Goal: Contribute content

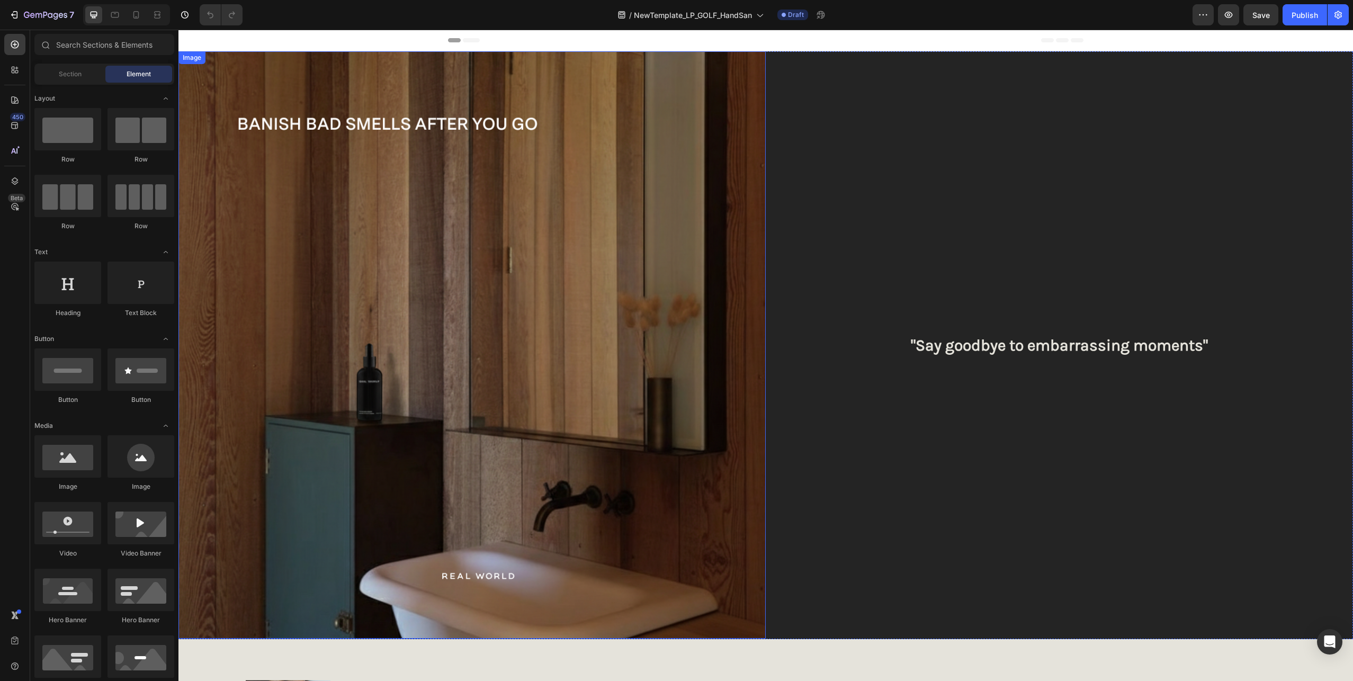
click at [374, 177] on img at bounding box center [471, 344] width 587 height 587
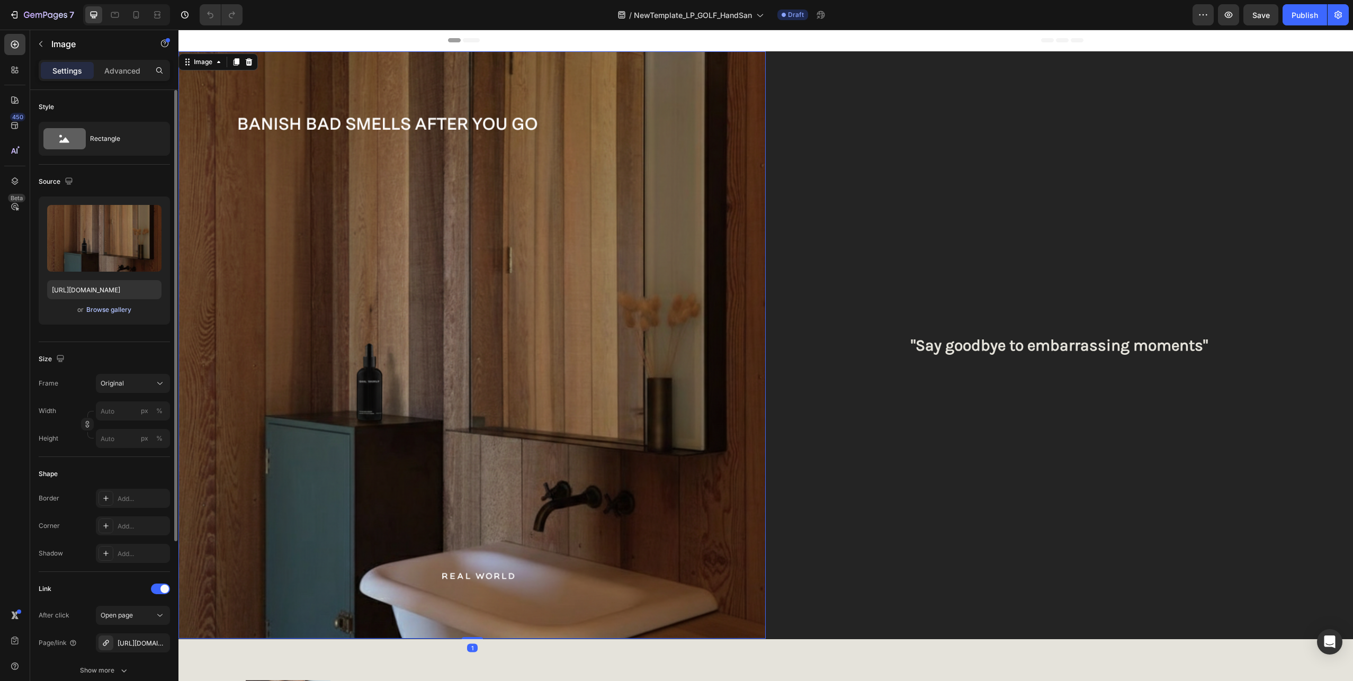
click at [110, 307] on div "Browse gallery" at bounding box center [108, 310] width 45 height 10
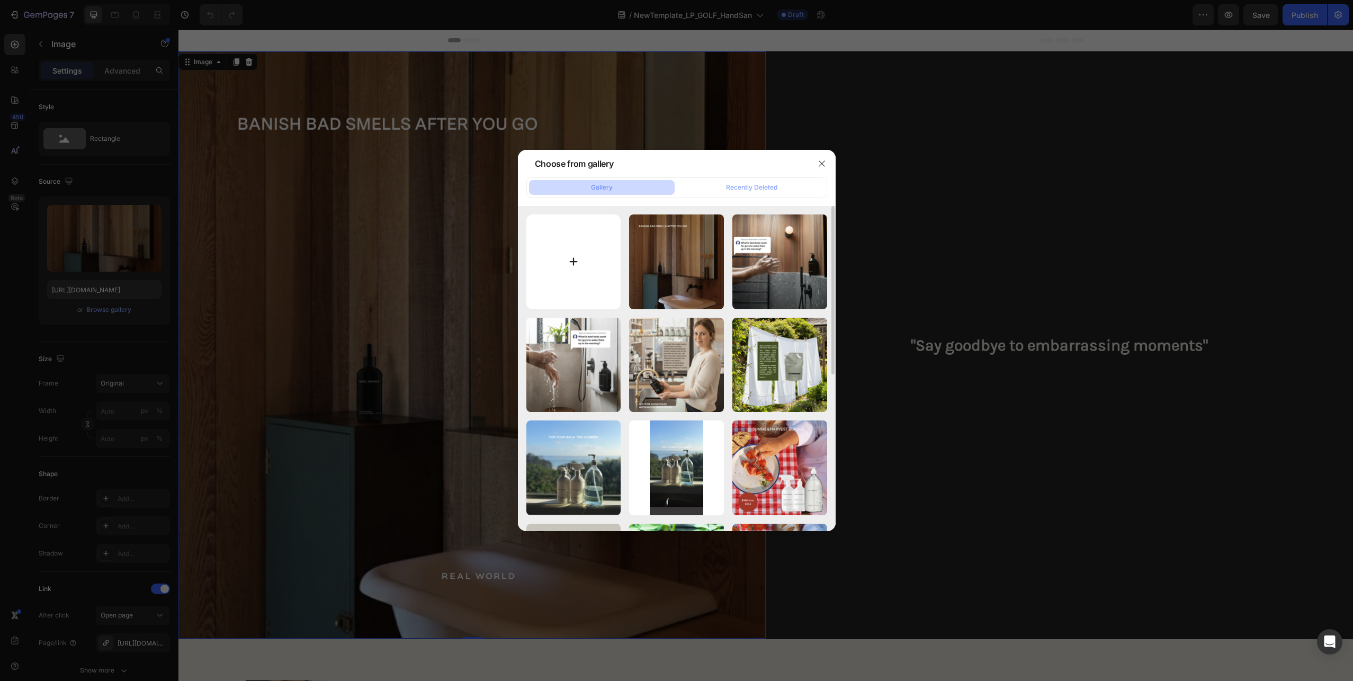
click at [567, 263] on input "file" at bounding box center [573, 261] width 95 height 95
type input "C:\fakepath\Untitled (1080 x 1080 px) (1).png"
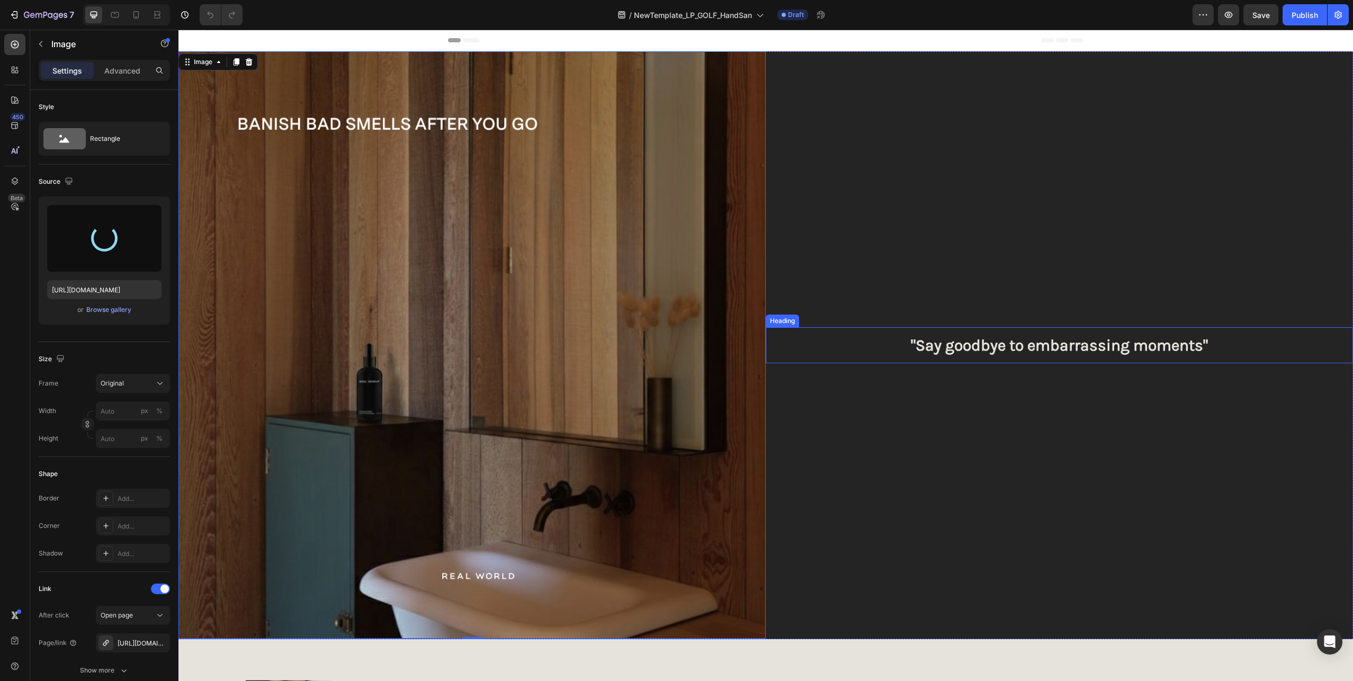
click at [1083, 343] on h2 ""Say goodbye to embarrassing moments"" at bounding box center [1059, 345] width 587 height 36
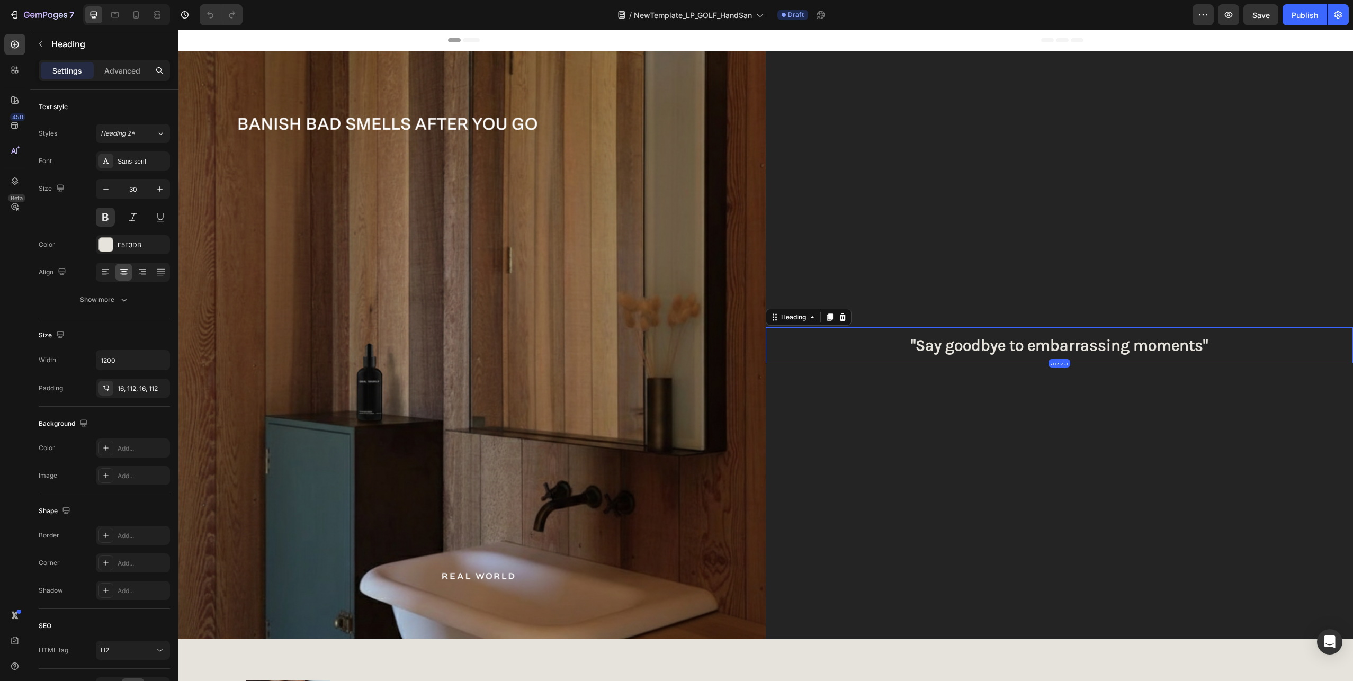
click at [1083, 343] on h2 ""Say goodbye to embarrassing moments"" at bounding box center [1059, 345] width 587 height 36
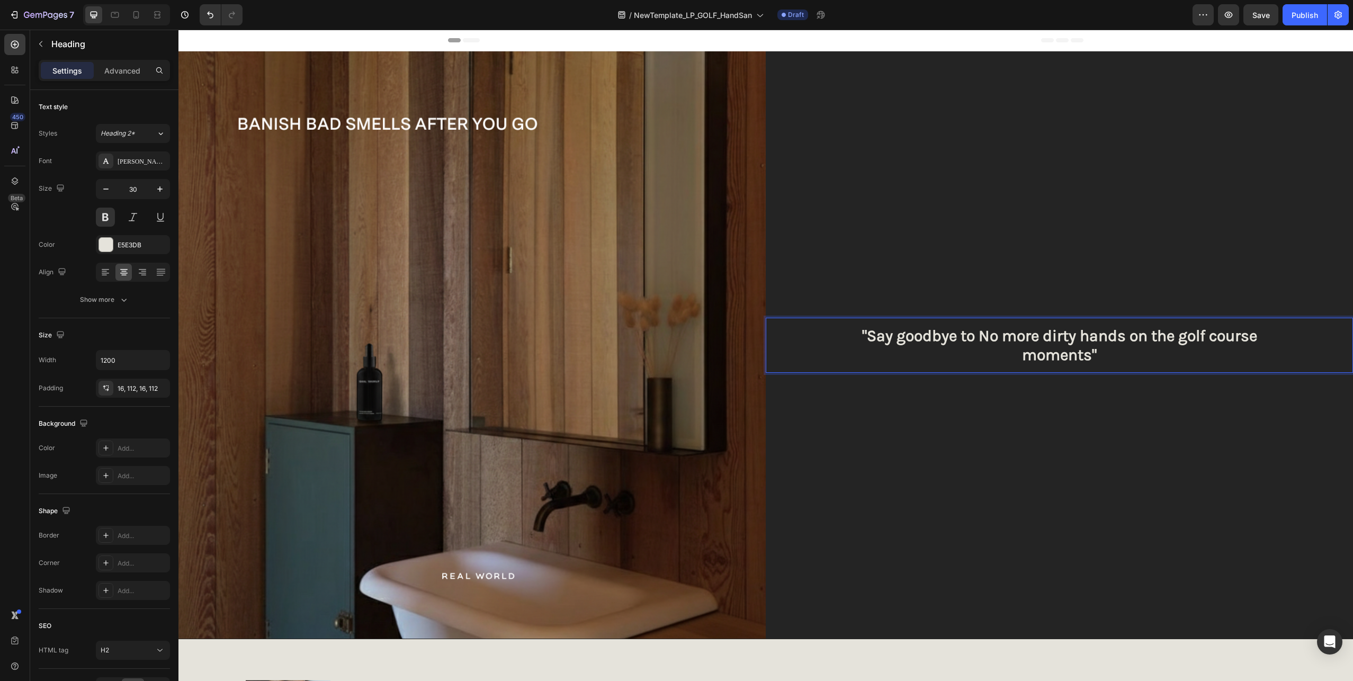
click at [974, 331] on p ""Say goodbye to No more dirty hands on the golf course moments"" at bounding box center [1059, 345] width 469 height 38
drag, startPoint x: 972, startPoint y: 336, endPoint x: 857, endPoint y: 334, distance: 114.9
click at [857, 334] on p ""Say goodbye to No more dirty hands on the golf course moments"" at bounding box center [1059, 345] width 469 height 38
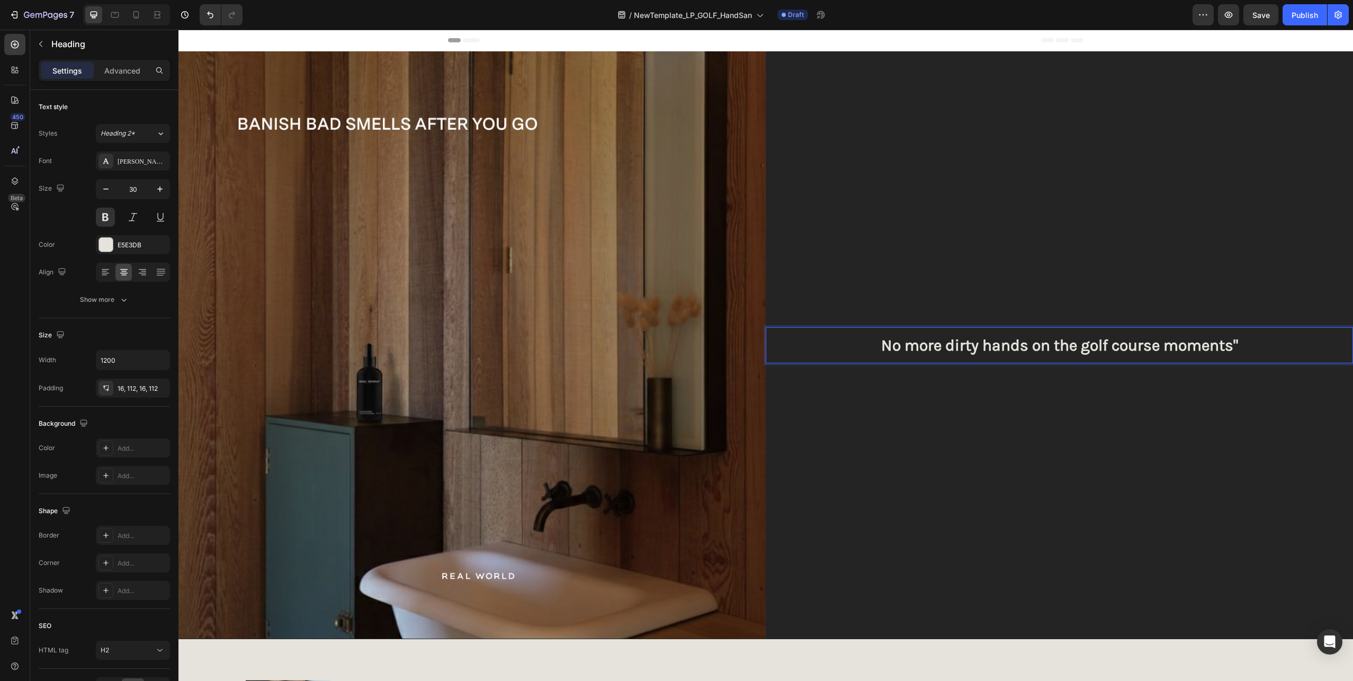
click at [1206, 345] on p "No more dirty hands on the golf course moments"" at bounding box center [1059, 345] width 469 height 19
click at [1233, 343] on p "No more dirty hands on the golf course moments"" at bounding box center [1059, 345] width 469 height 19
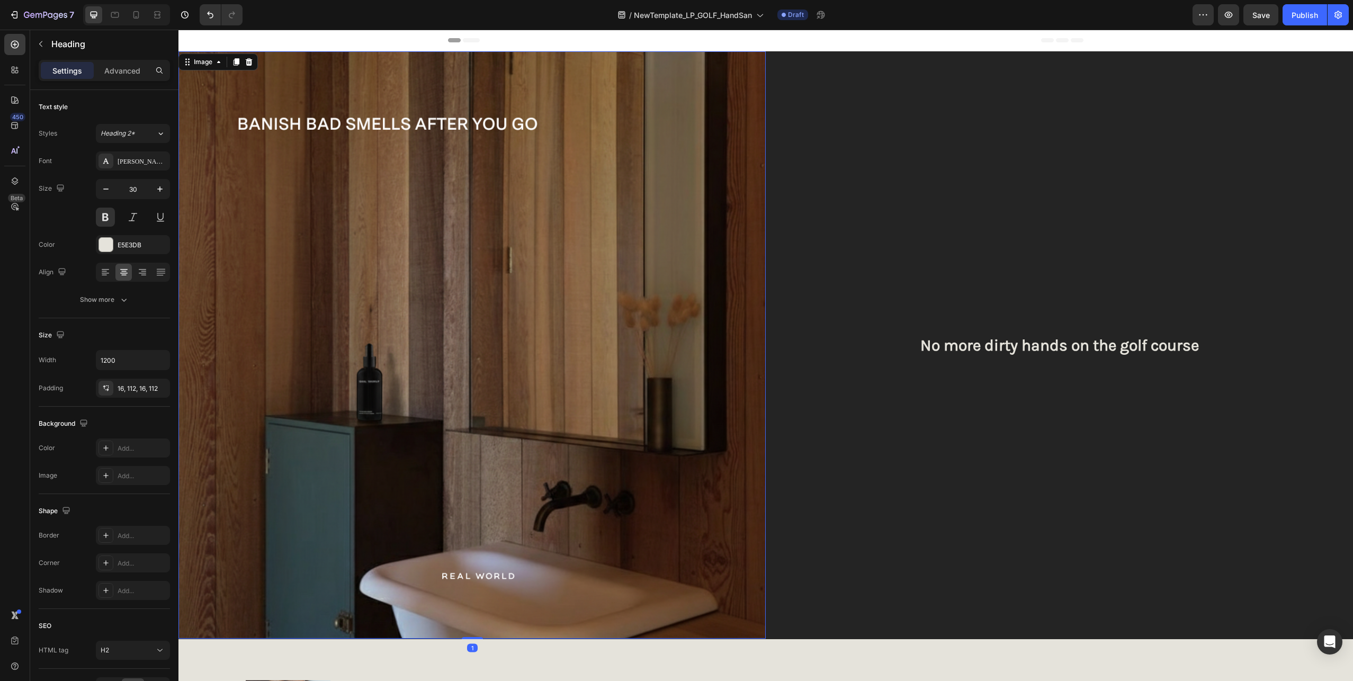
click at [481, 228] on img at bounding box center [471, 344] width 587 height 587
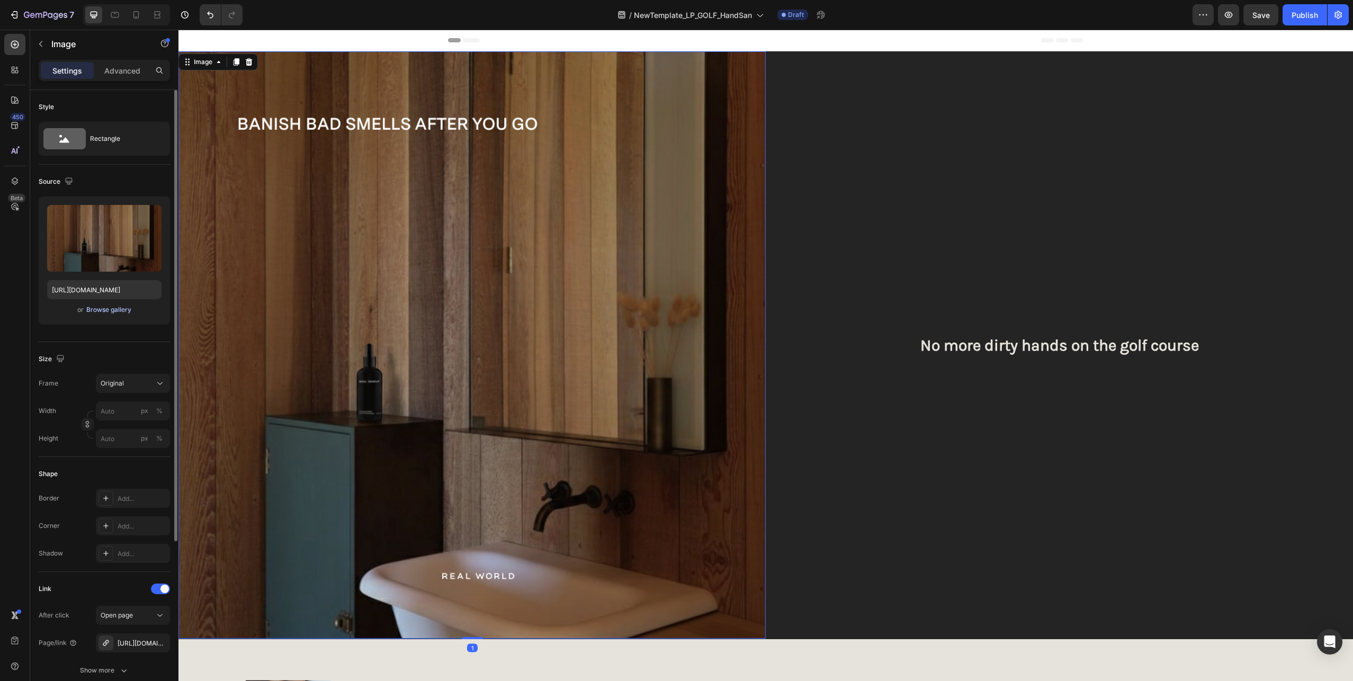
click at [101, 309] on div "Browse gallery" at bounding box center [108, 310] width 45 height 10
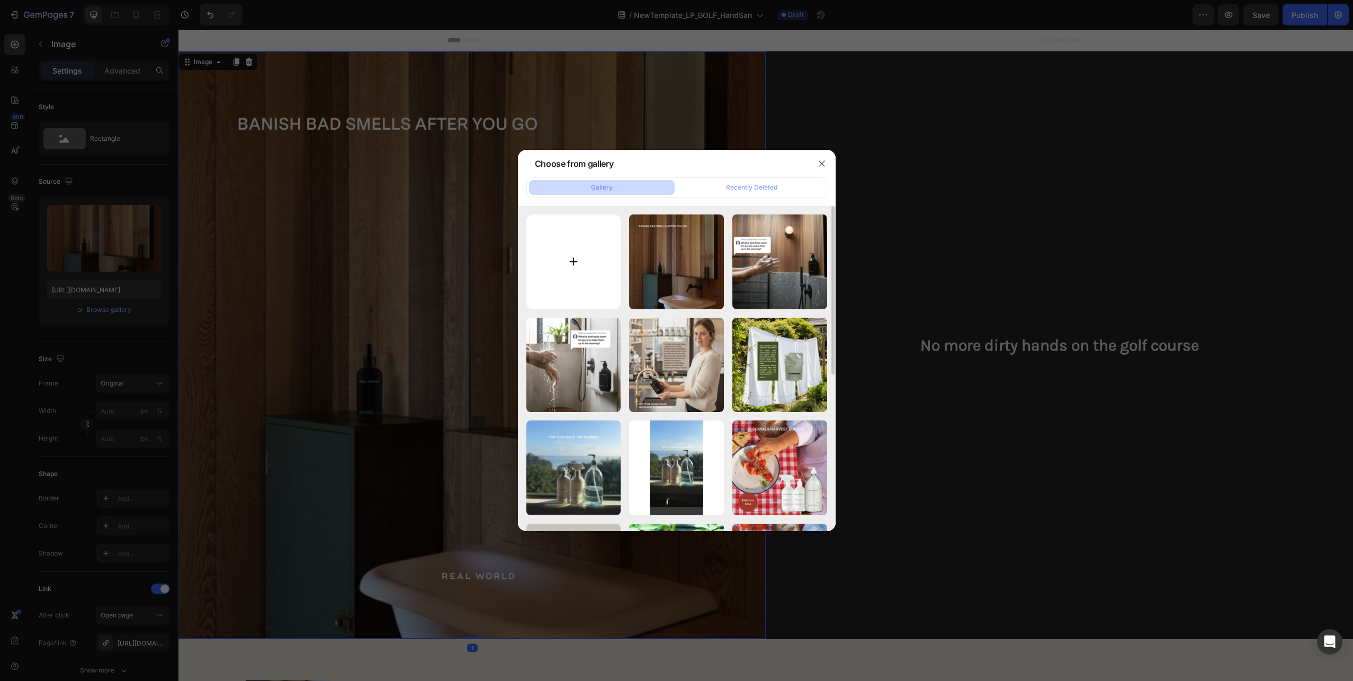
click at [573, 256] on input "file" at bounding box center [573, 261] width 95 height 95
type input "C:\fakepath\Untitled (1080 x 1080 px) (1).png"
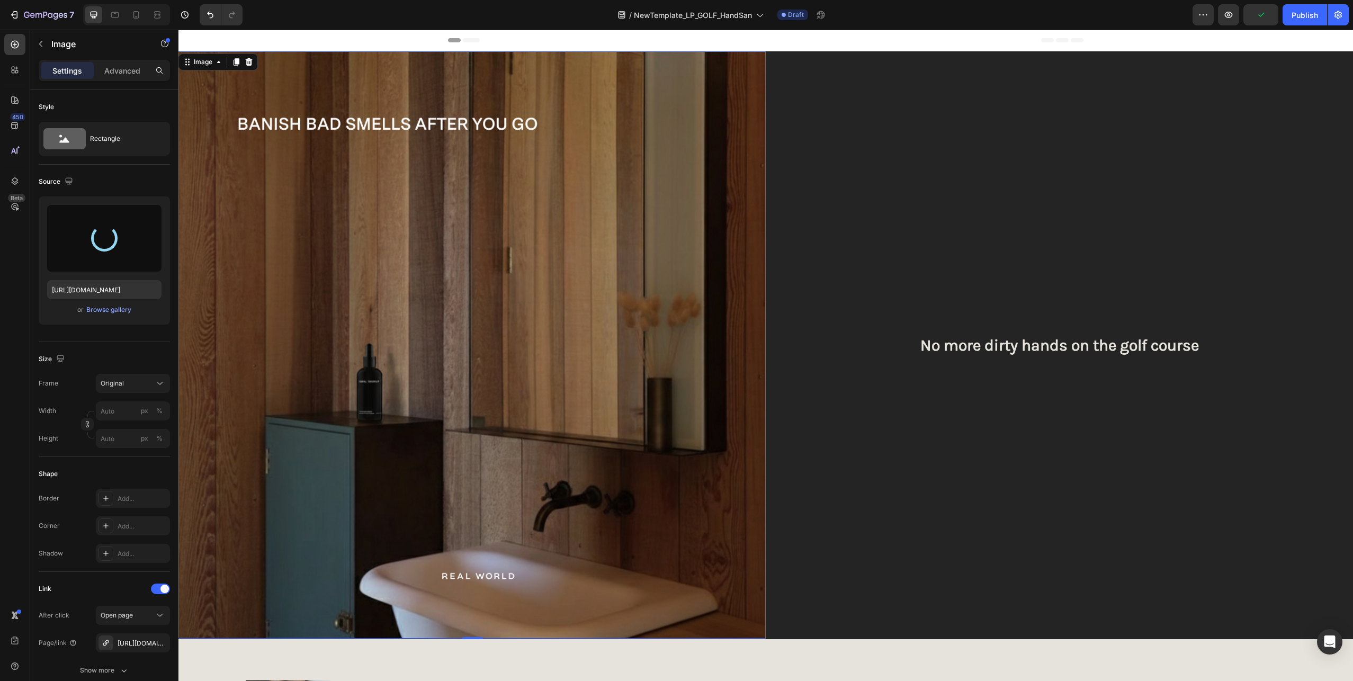
type input "[URL][DOMAIN_NAME]"
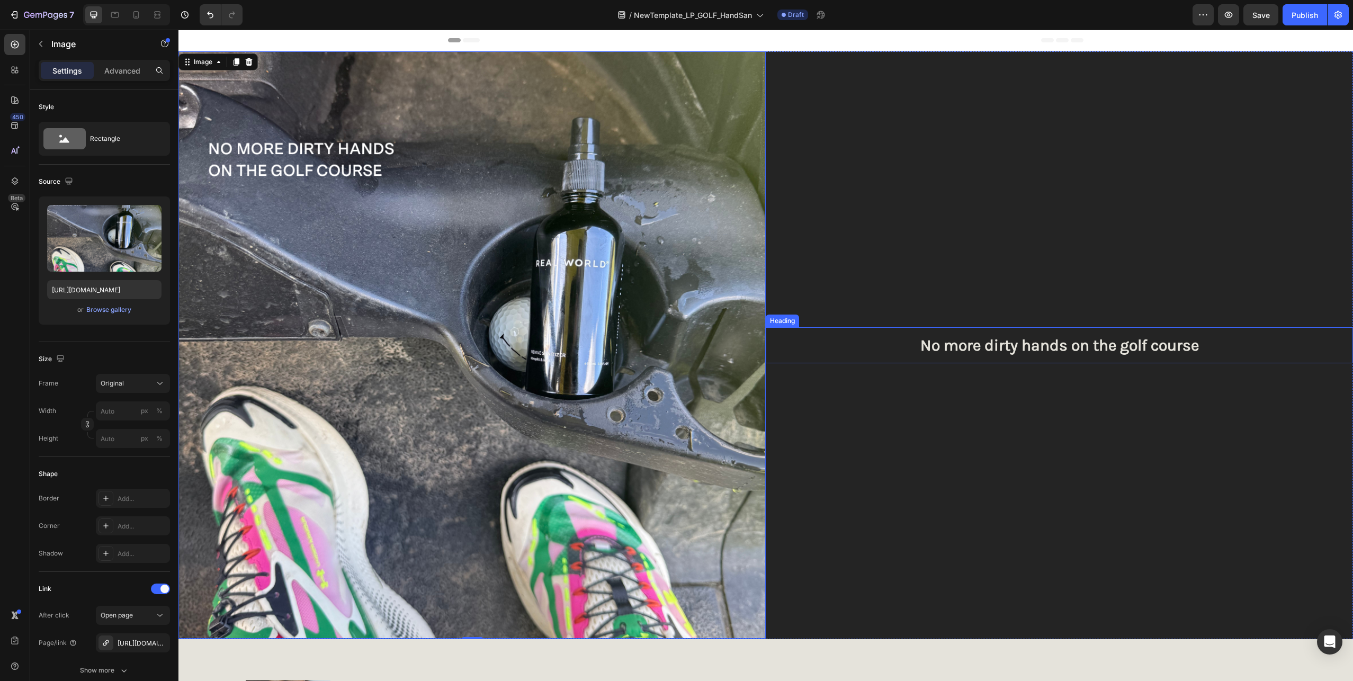
click at [1157, 346] on p "No more dirty hands on the golf course" at bounding box center [1059, 345] width 469 height 19
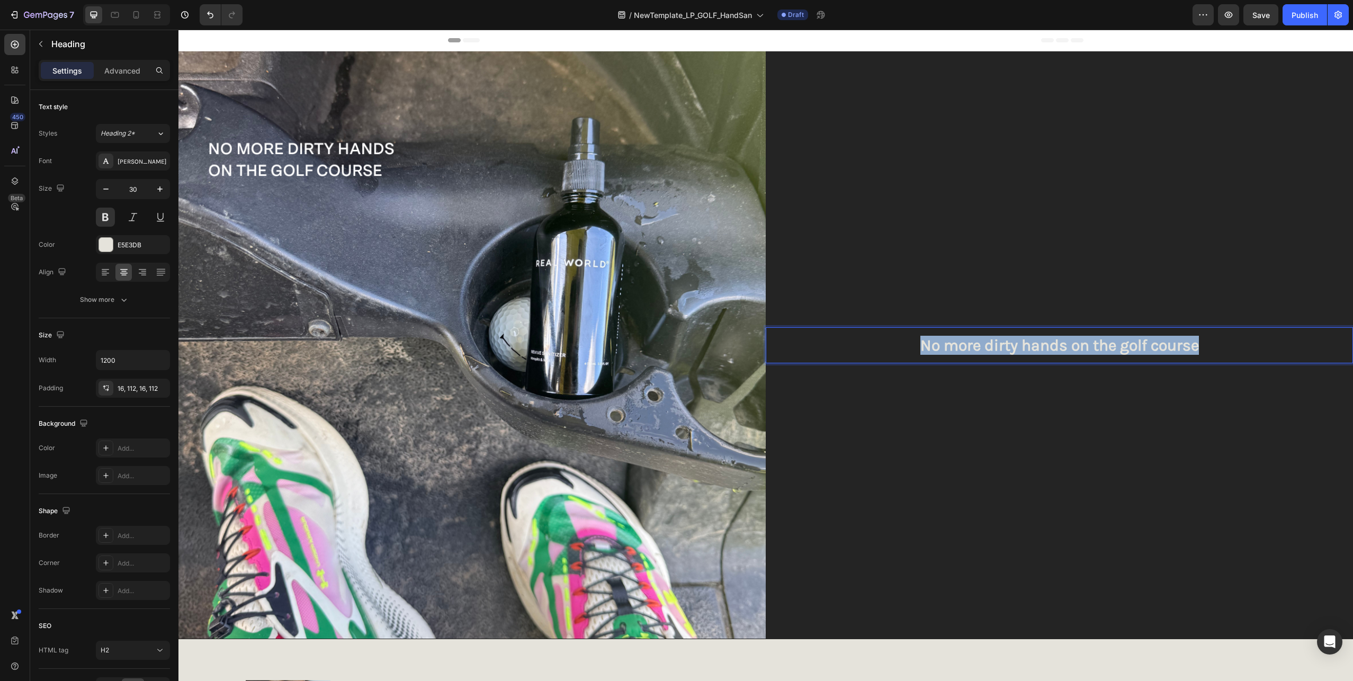
click at [1157, 346] on p "No more dirty hands on the golf course" at bounding box center [1059, 345] width 469 height 19
click at [1208, 343] on p "No more dirty hands on the golf course" at bounding box center [1059, 345] width 469 height 19
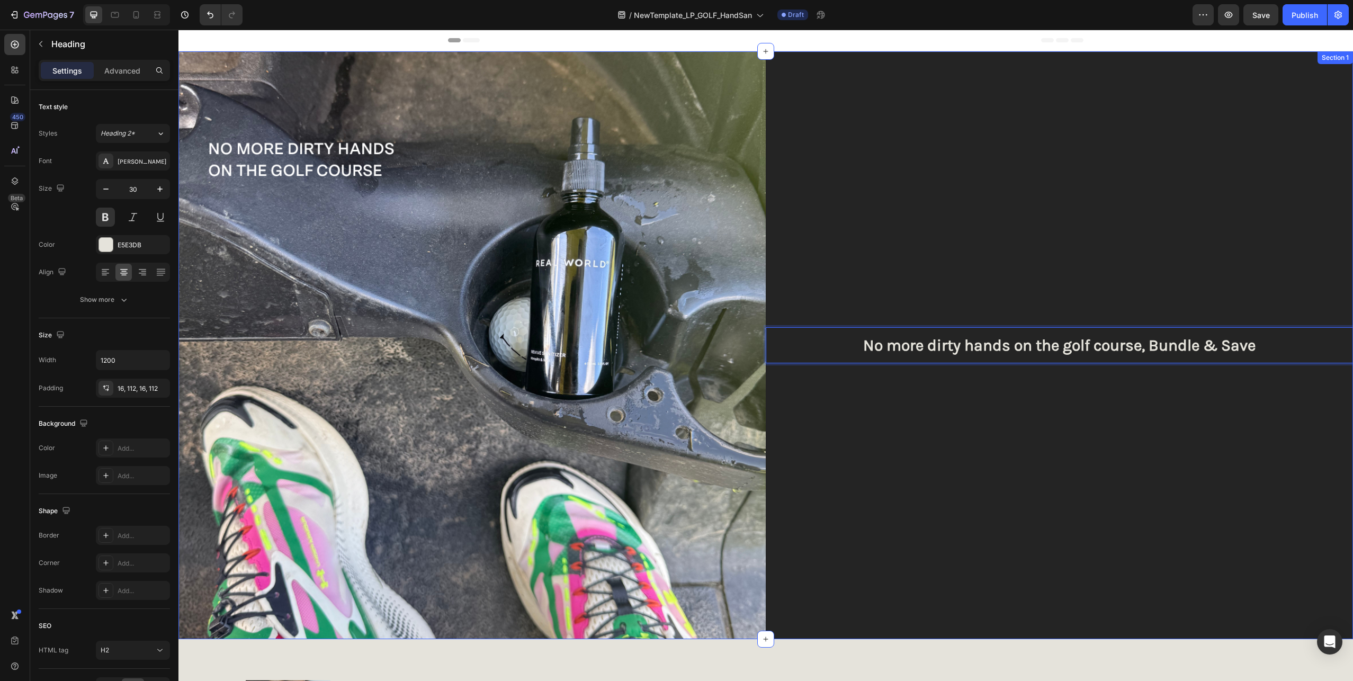
scroll to position [489, 0]
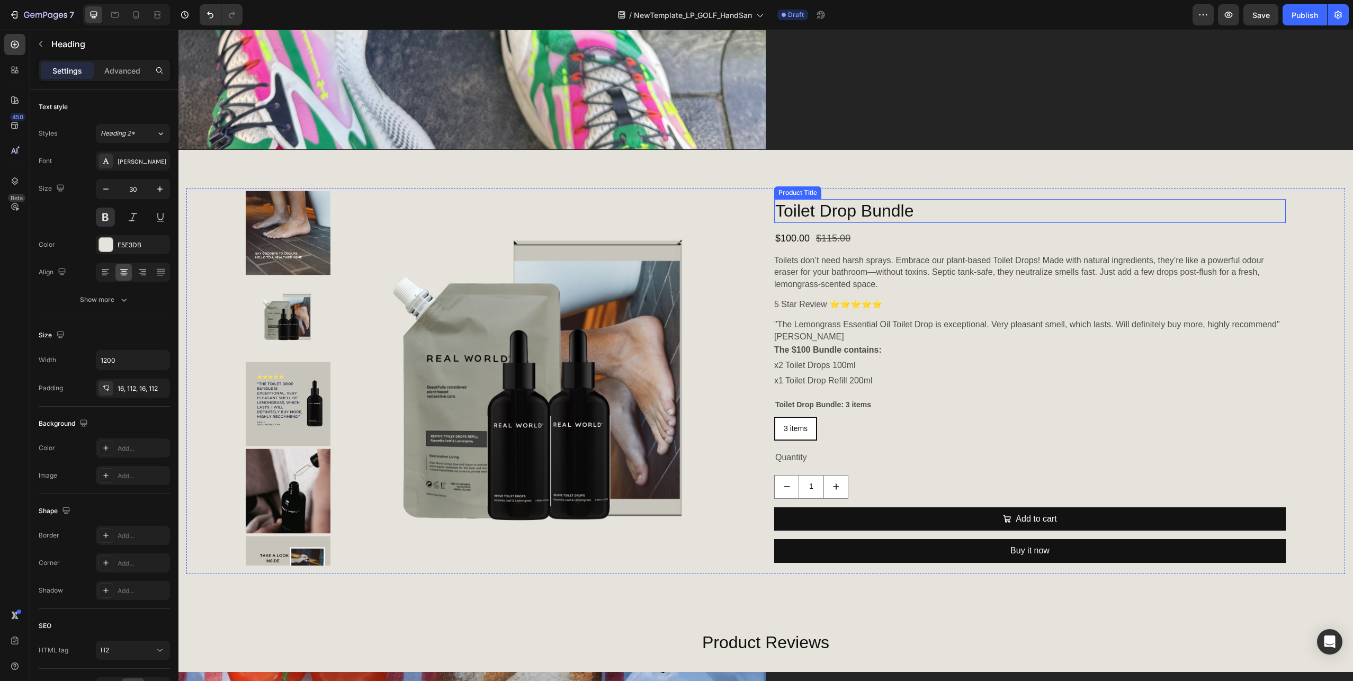
click at [874, 202] on h1 "Toilet Drop Bundle" at bounding box center [1029, 211] width 511 height 24
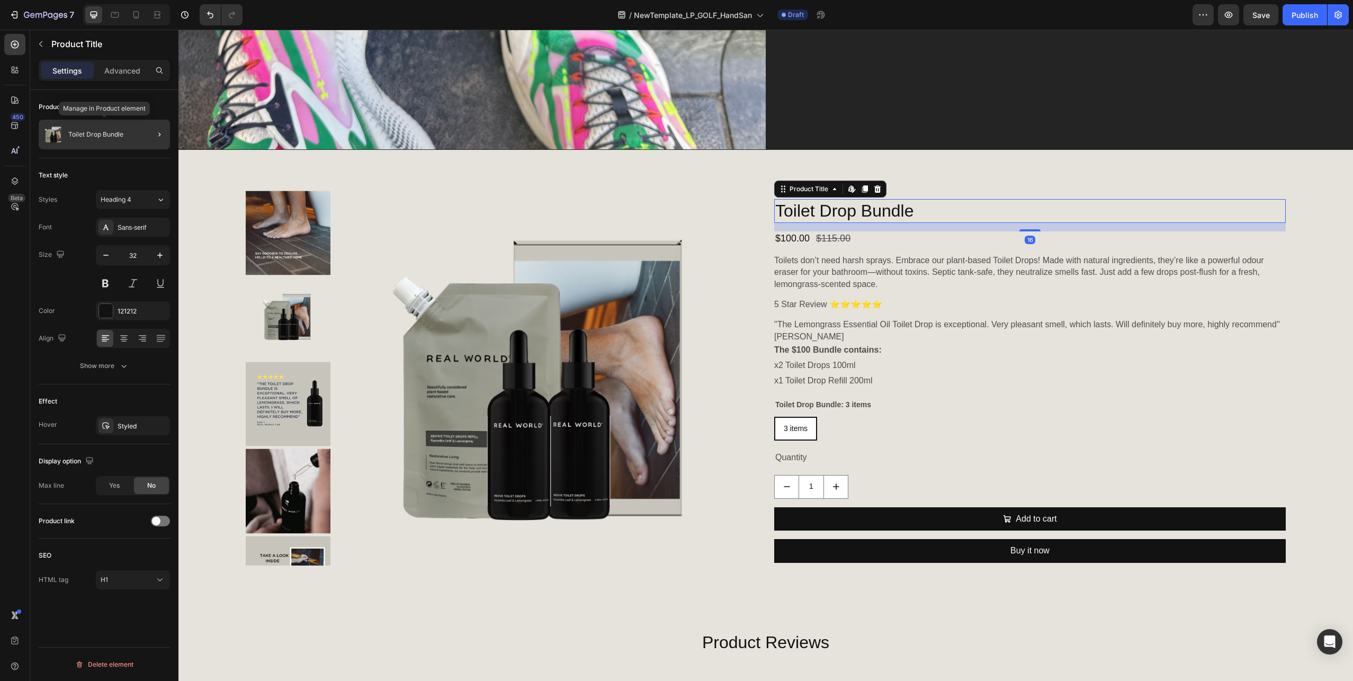
click at [77, 128] on div "Toilet Drop Bundle" at bounding box center [104, 135] width 131 height 30
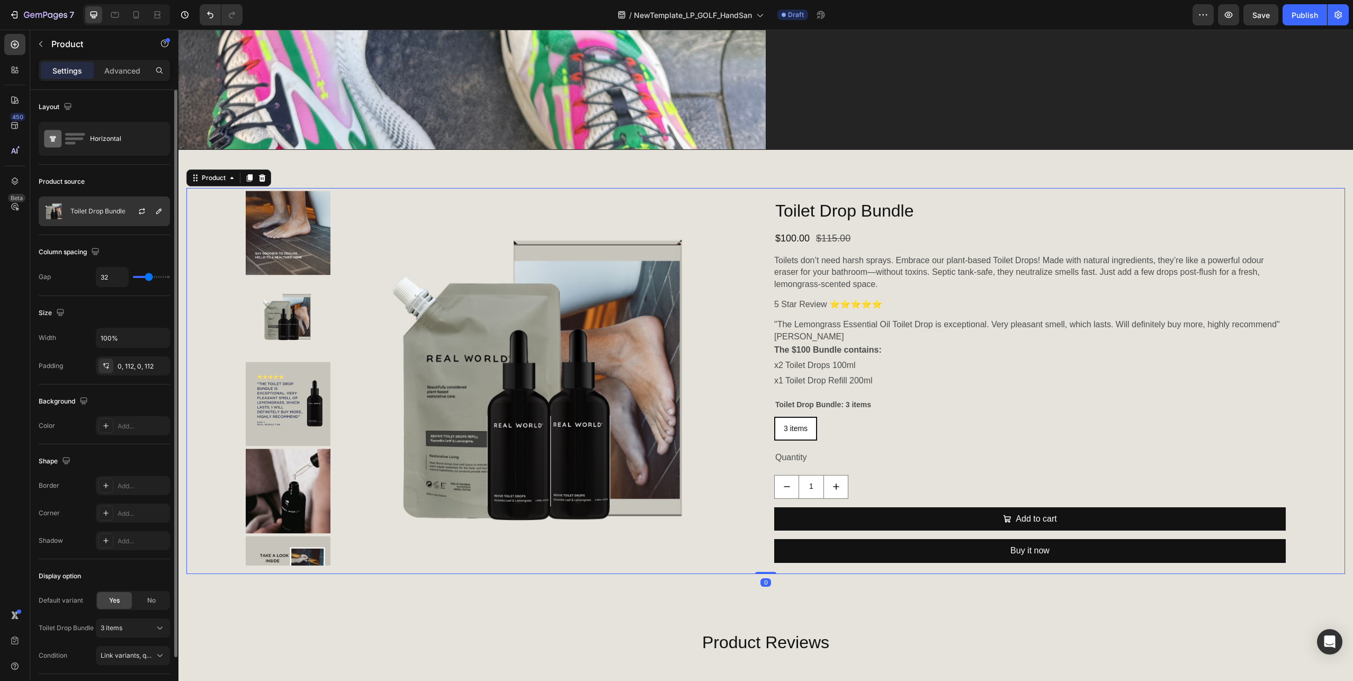
click at [88, 212] on p "Toilet Drop Bundle" at bounding box center [97, 211] width 55 height 7
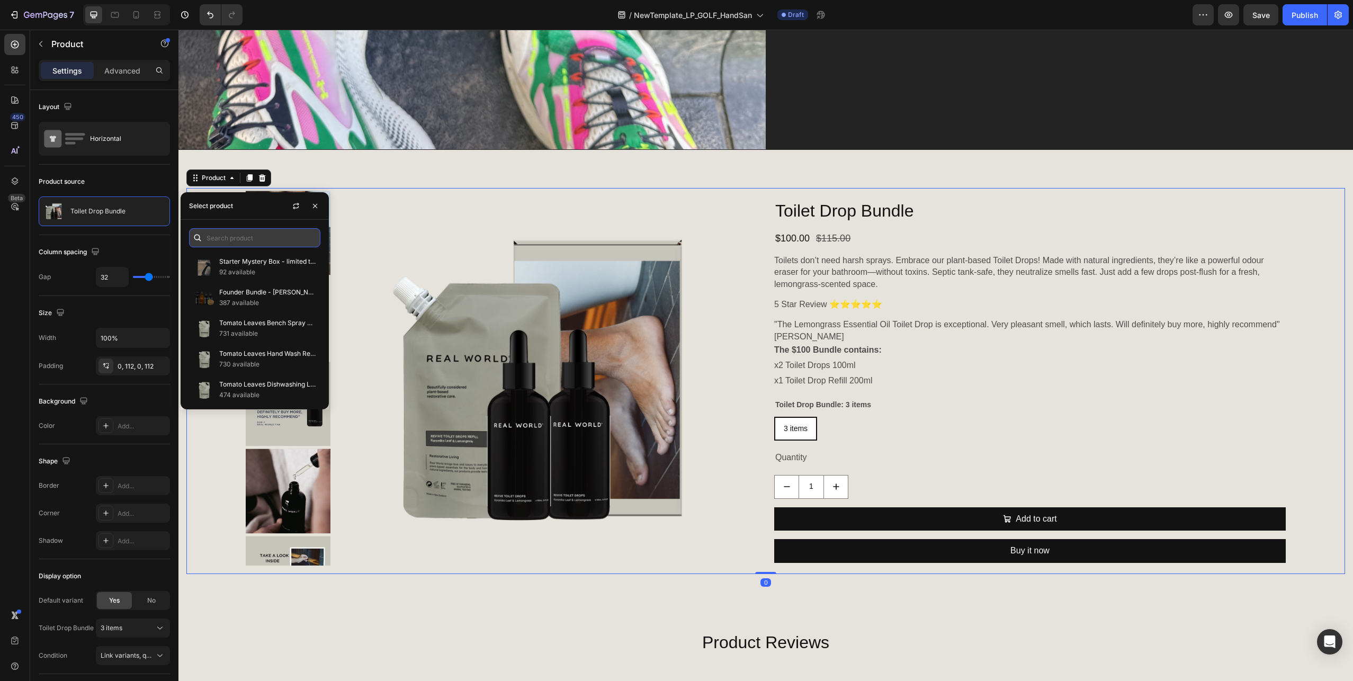
click at [247, 237] on input "text" at bounding box center [254, 237] width 131 height 19
click at [225, 239] on input "hand san" at bounding box center [254, 237] width 131 height 19
click at [231, 241] on input "hand" at bounding box center [254, 237] width 131 height 19
drag, startPoint x: 232, startPoint y: 237, endPoint x: 241, endPoint y: 238, distance: 9.1
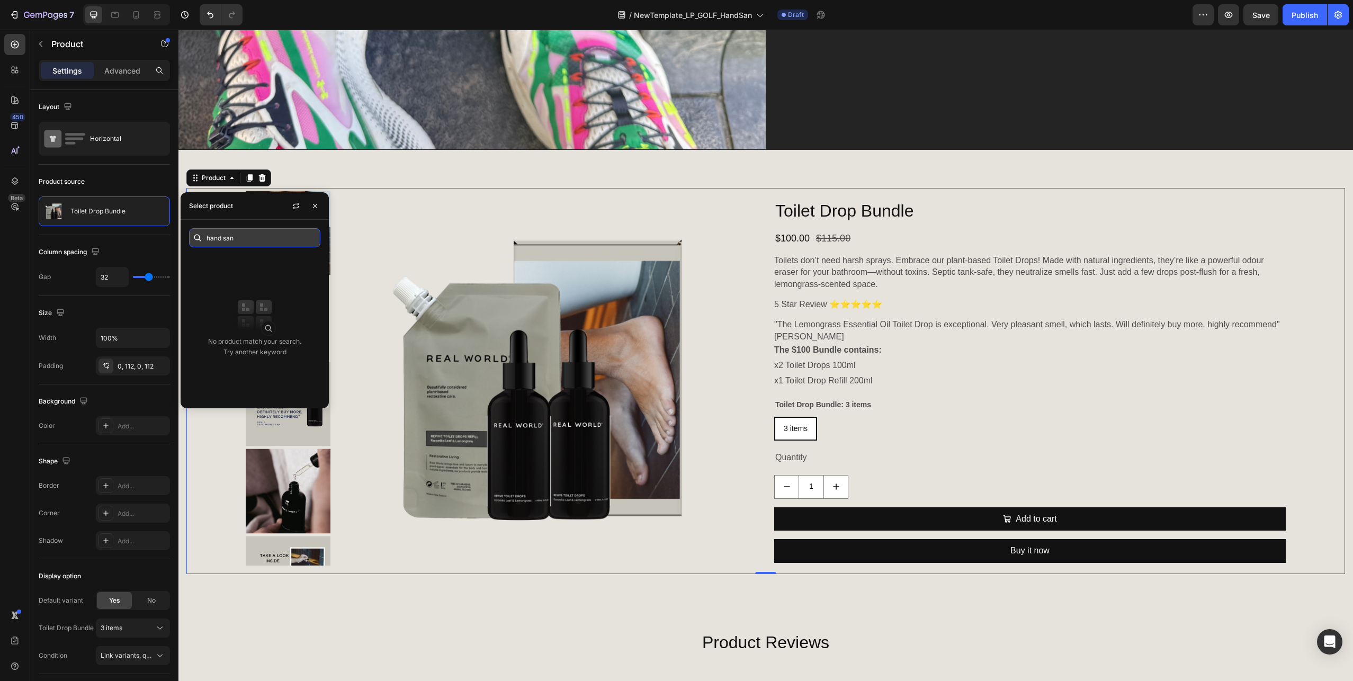
click at [241, 238] on input "hand san" at bounding box center [254, 237] width 131 height 19
type input "hand s"
click at [289, 203] on button "button" at bounding box center [295, 205] width 17 height 17
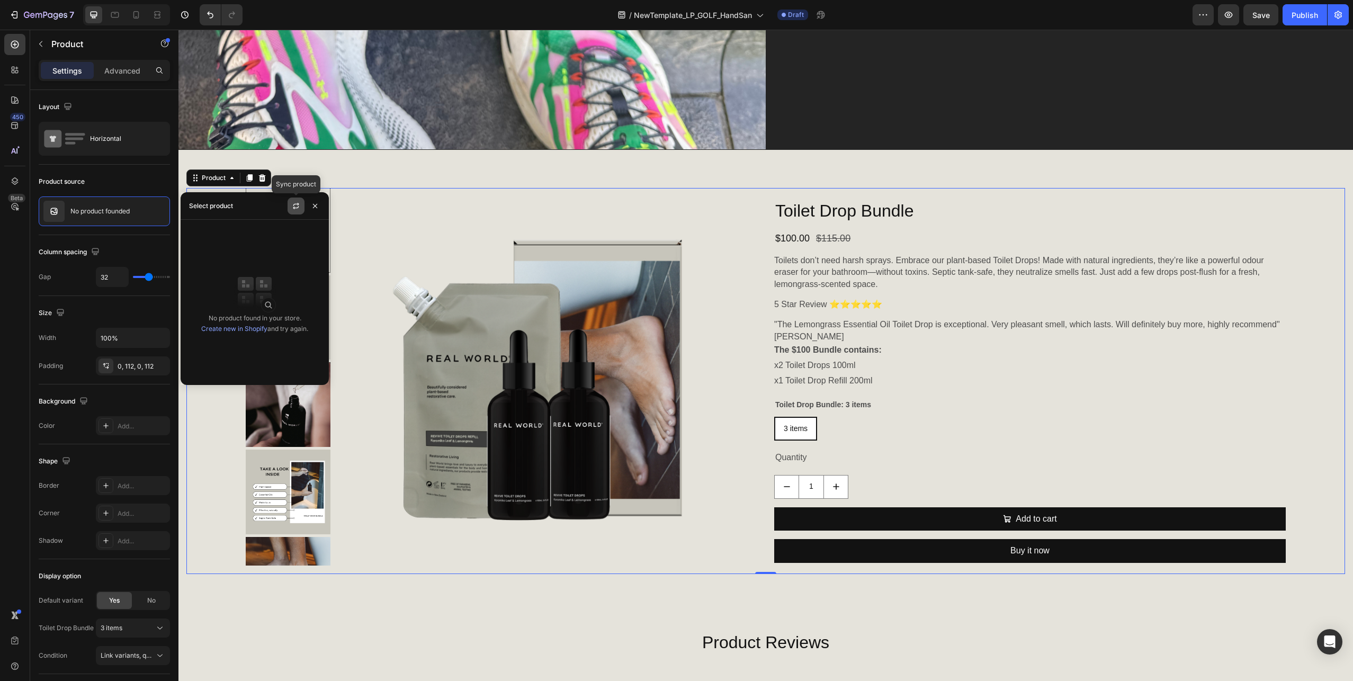
click at [295, 206] on icon "button" at bounding box center [296, 206] width 8 height 8
click at [245, 214] on div "Select product" at bounding box center [255, 206] width 148 height 28
click at [226, 205] on div "Select product" at bounding box center [211, 206] width 44 height 10
click at [213, 206] on div "Select product" at bounding box center [211, 206] width 44 height 10
click at [216, 209] on div "Select product" at bounding box center [211, 206] width 44 height 10
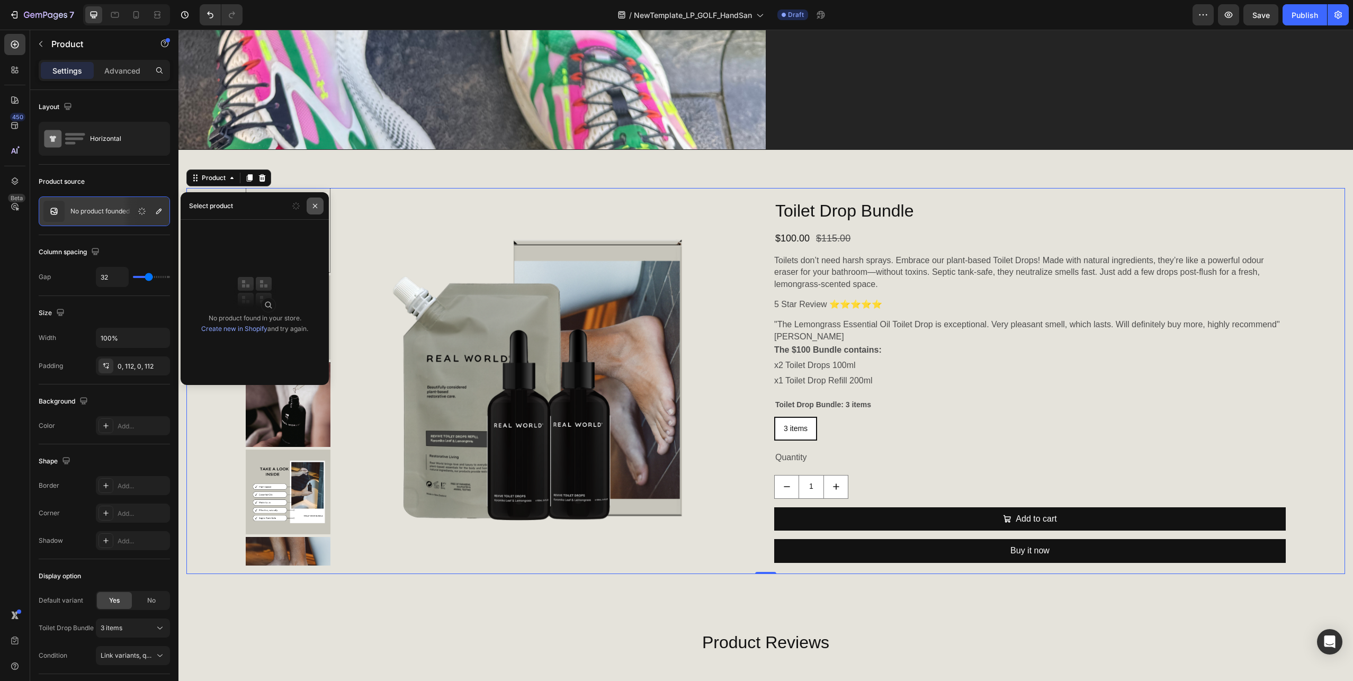
click at [314, 211] on button "button" at bounding box center [315, 205] width 17 height 17
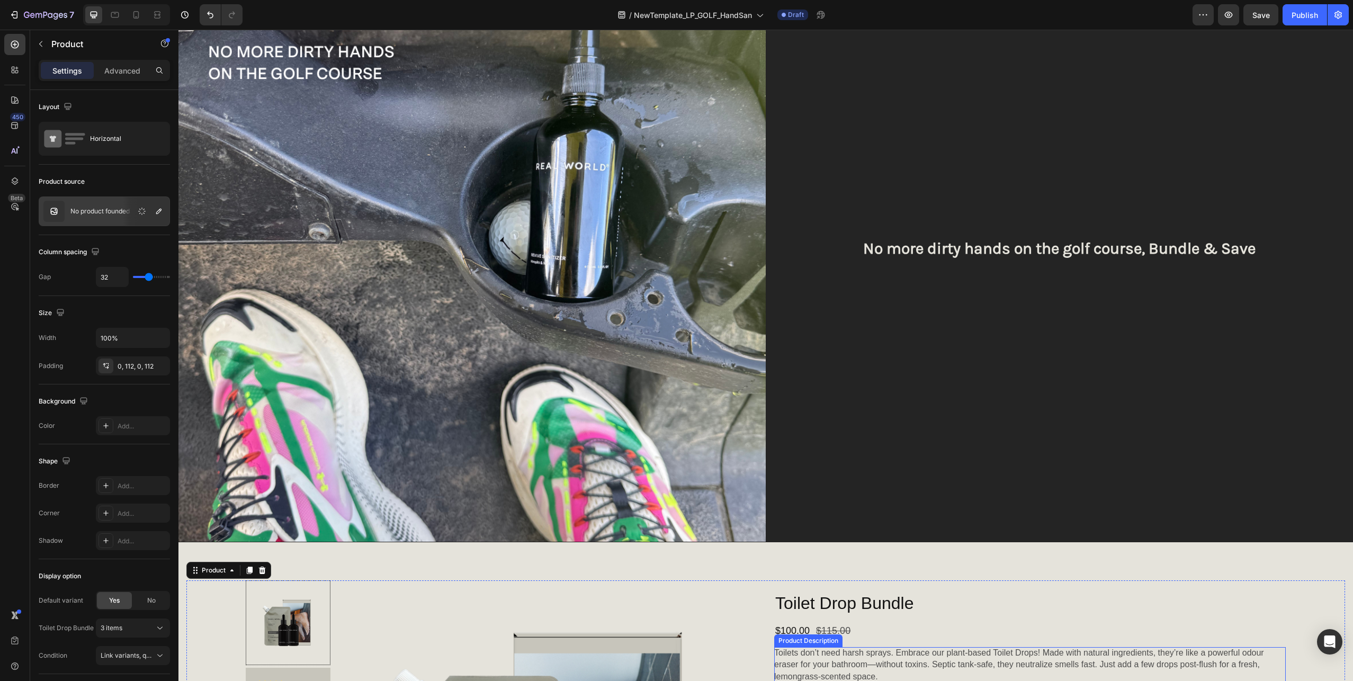
scroll to position [0, 0]
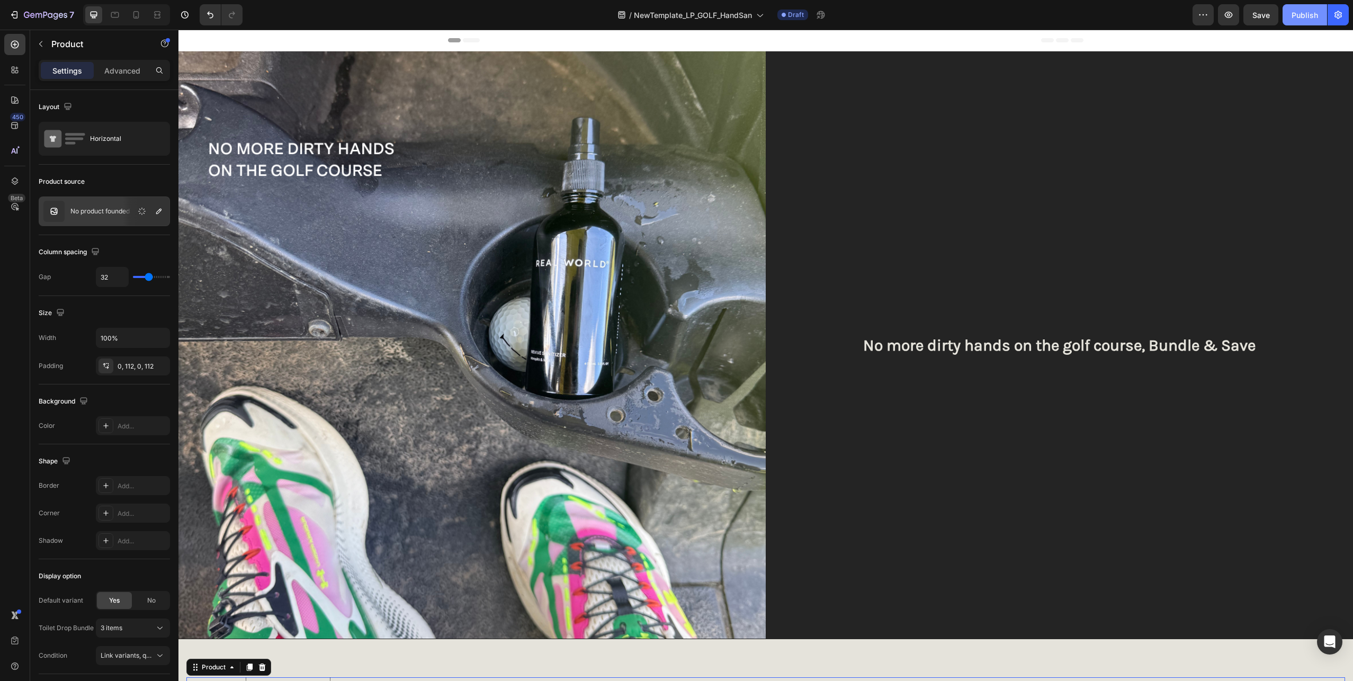
click at [1307, 20] on div "Publish" at bounding box center [1304, 15] width 26 height 11
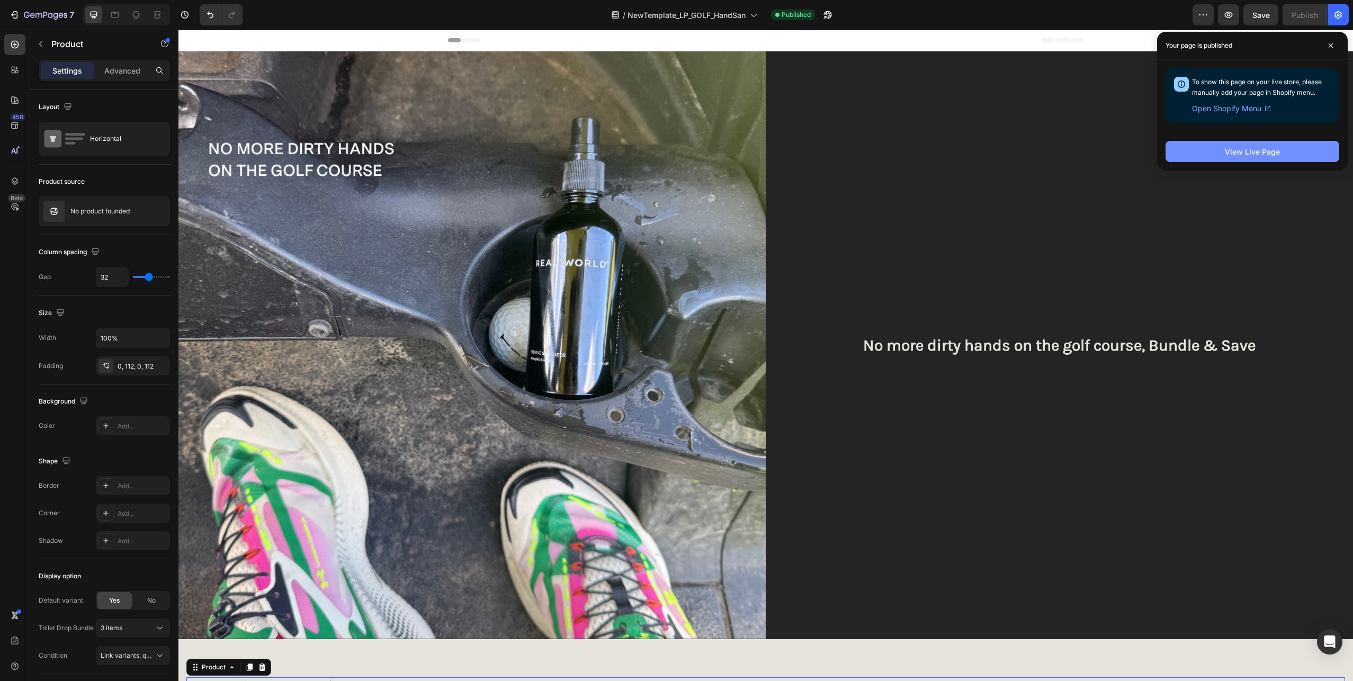
click at [1276, 150] on div "View Live Page" at bounding box center [1252, 151] width 55 height 11
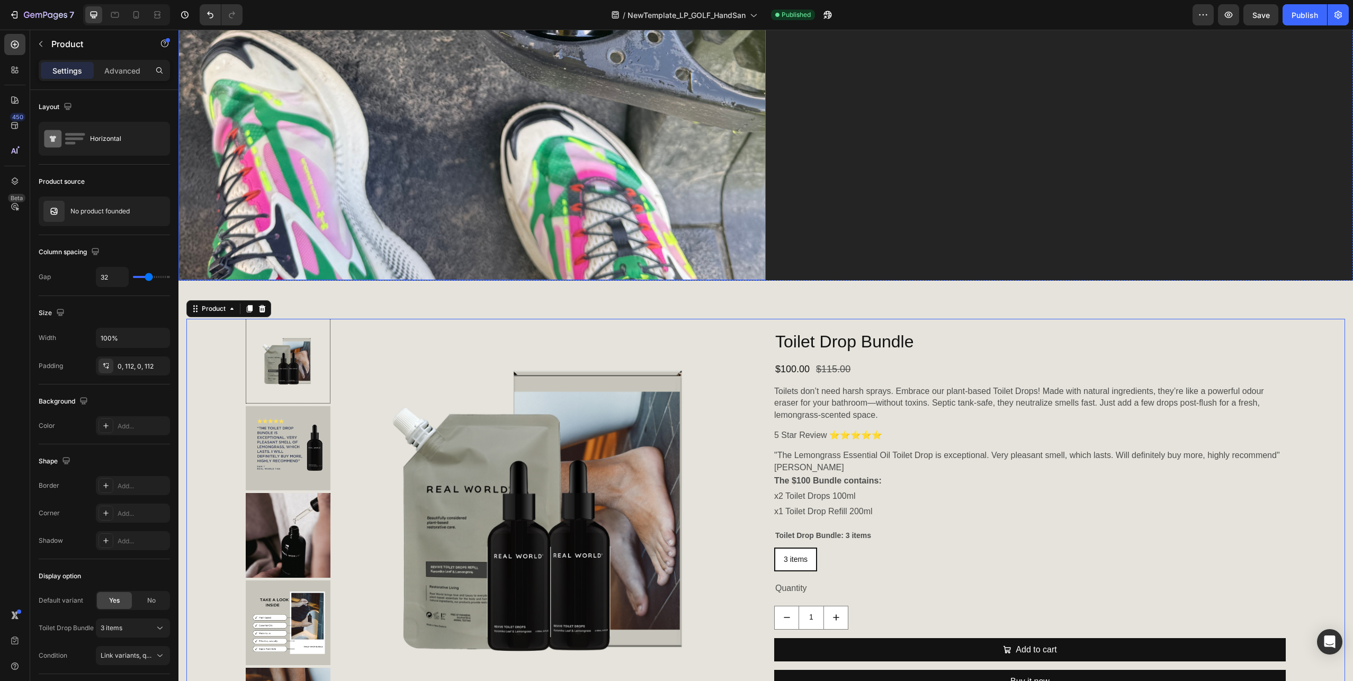
scroll to position [359, 0]
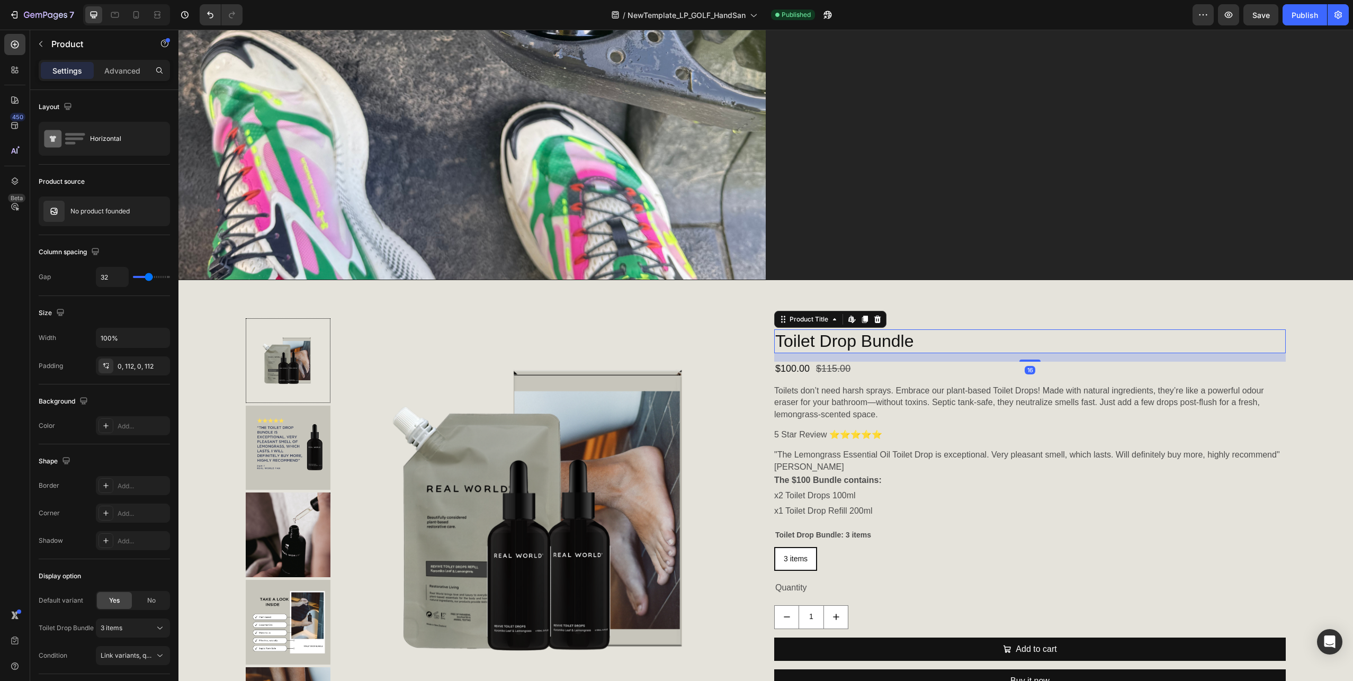
click at [824, 340] on h1 "Toilet Drop Bundle" at bounding box center [1029, 341] width 511 height 24
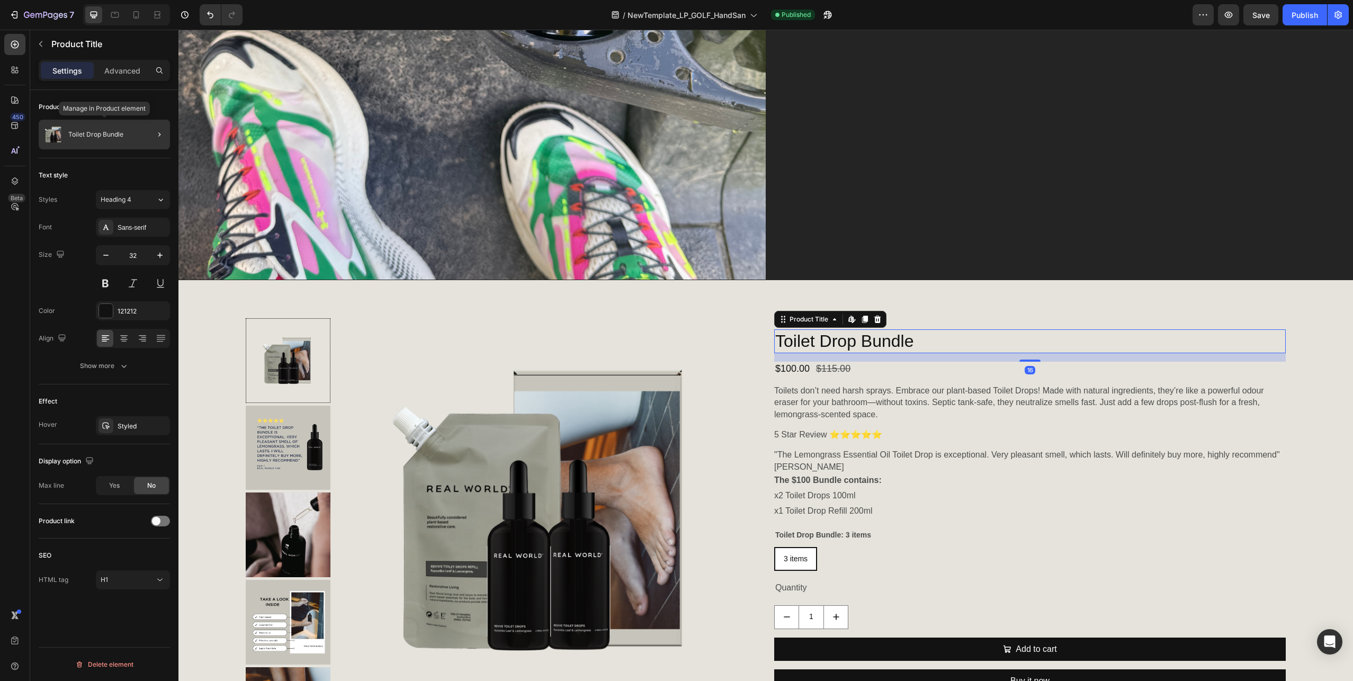
click at [74, 137] on p "Toilet Drop Bundle" at bounding box center [95, 134] width 55 height 7
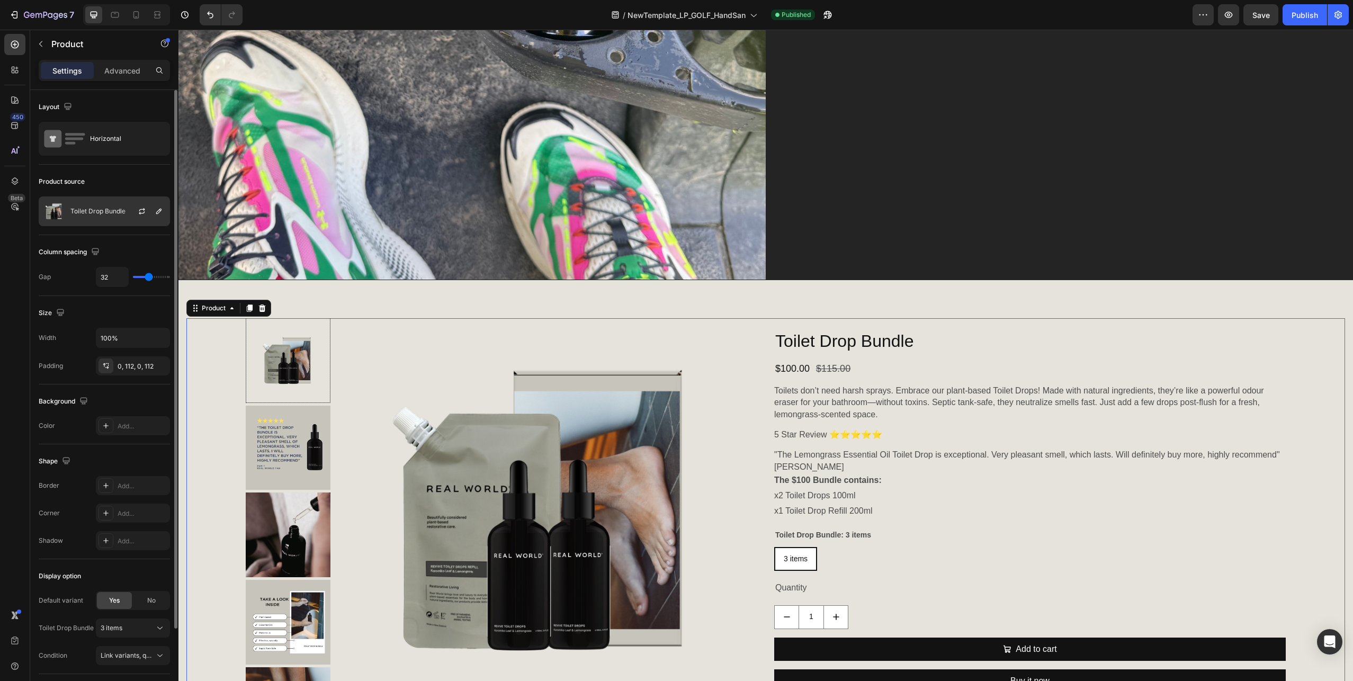
click at [86, 205] on div "Toilet Drop Bundle" at bounding box center [104, 211] width 131 height 30
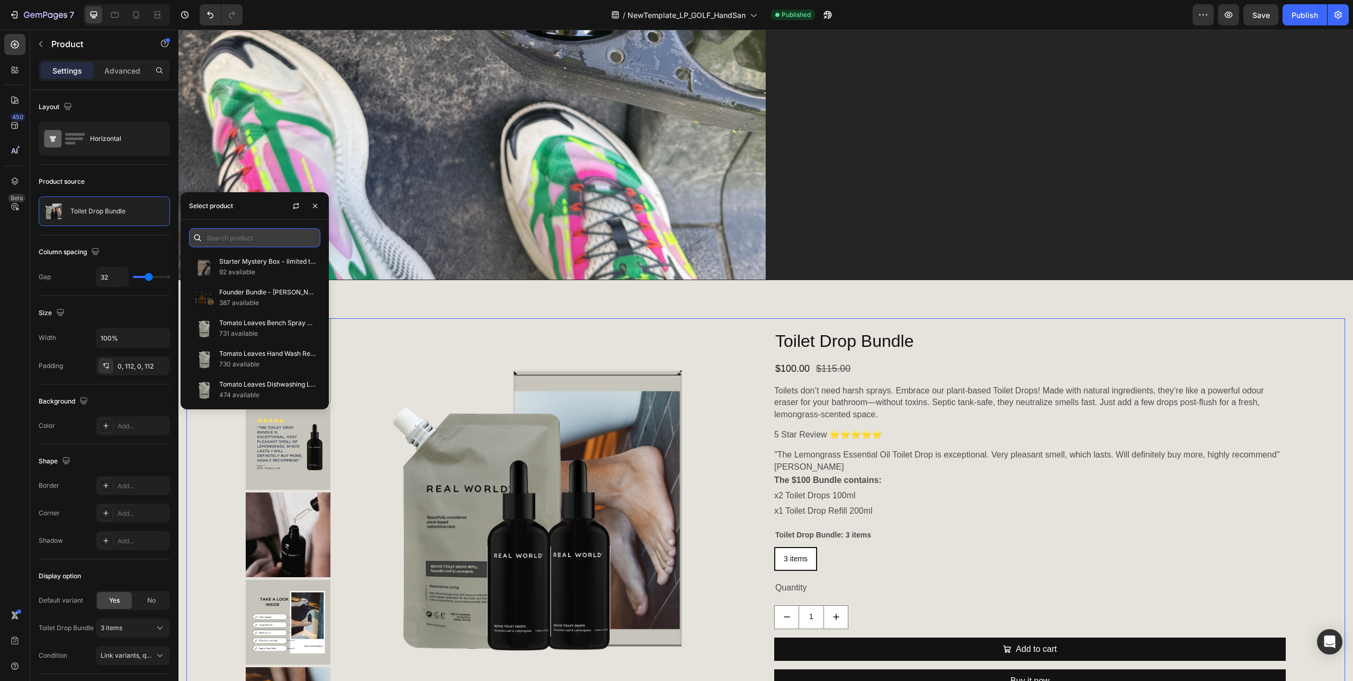
click at [226, 236] on input "text" at bounding box center [254, 237] width 131 height 19
type input "j"
click at [287, 269] on p "744 available" at bounding box center [267, 272] width 96 height 11
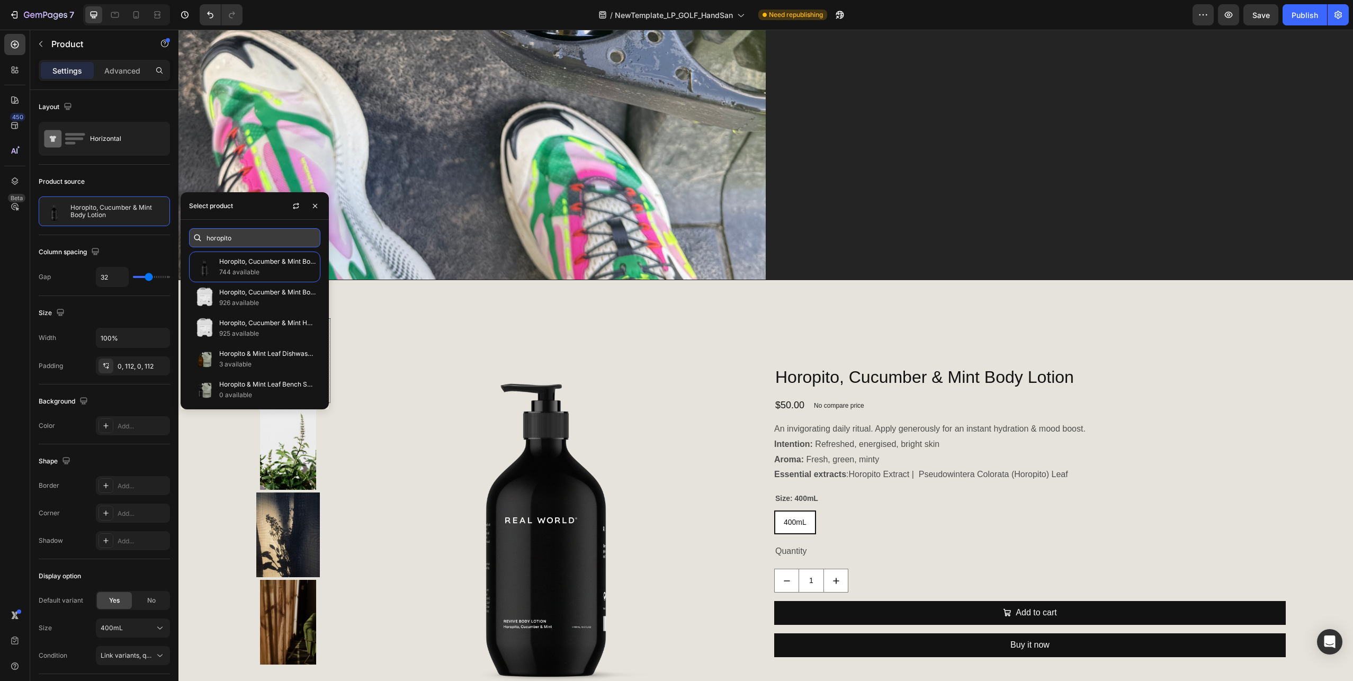
click at [237, 240] on input "horopito" at bounding box center [254, 237] width 131 height 19
click at [239, 242] on input "horopito" at bounding box center [254, 237] width 131 height 19
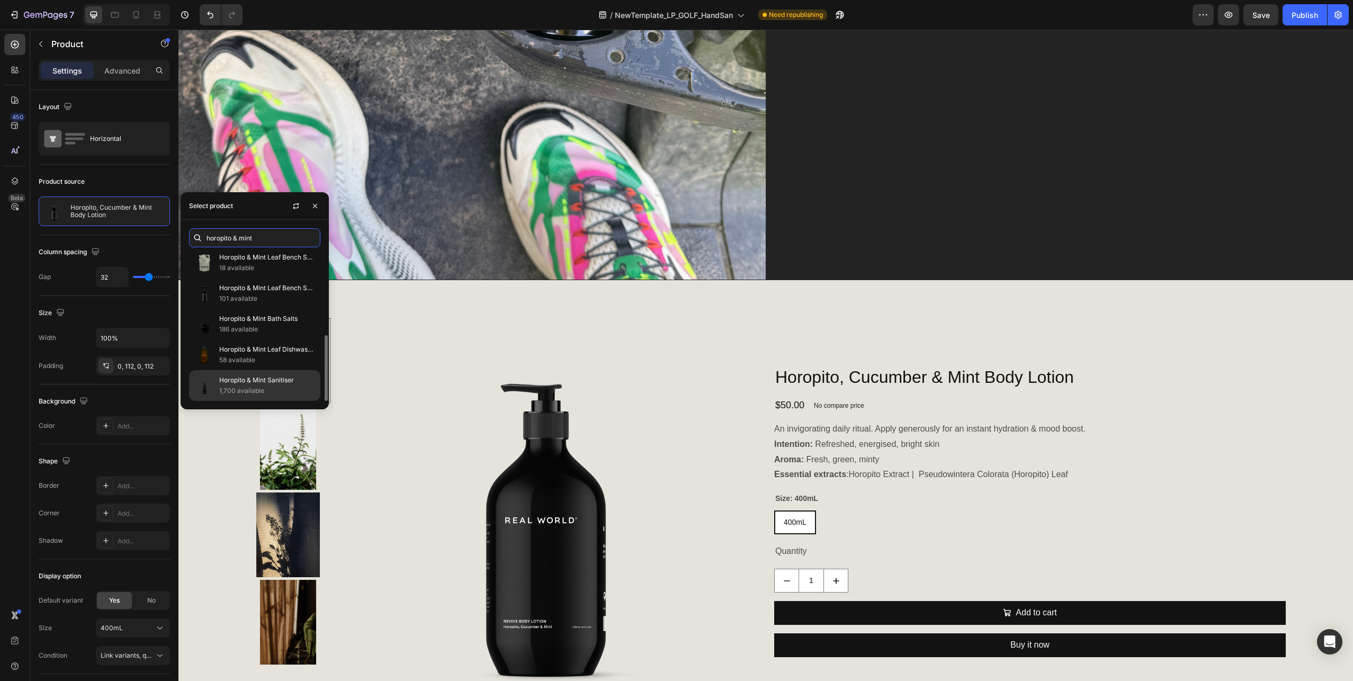
type input "horopito & mint"
click at [265, 380] on p "Horopito & Mint Sanitiser" at bounding box center [267, 380] width 96 height 11
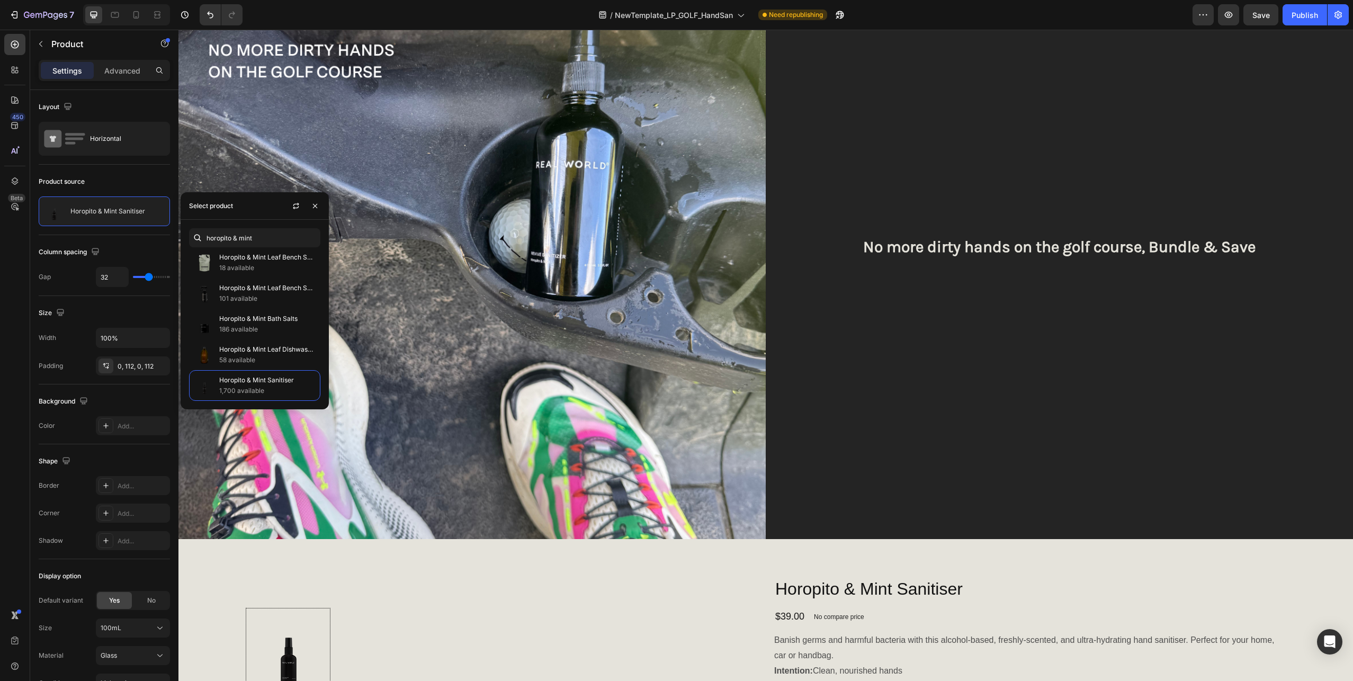
scroll to position [0, 0]
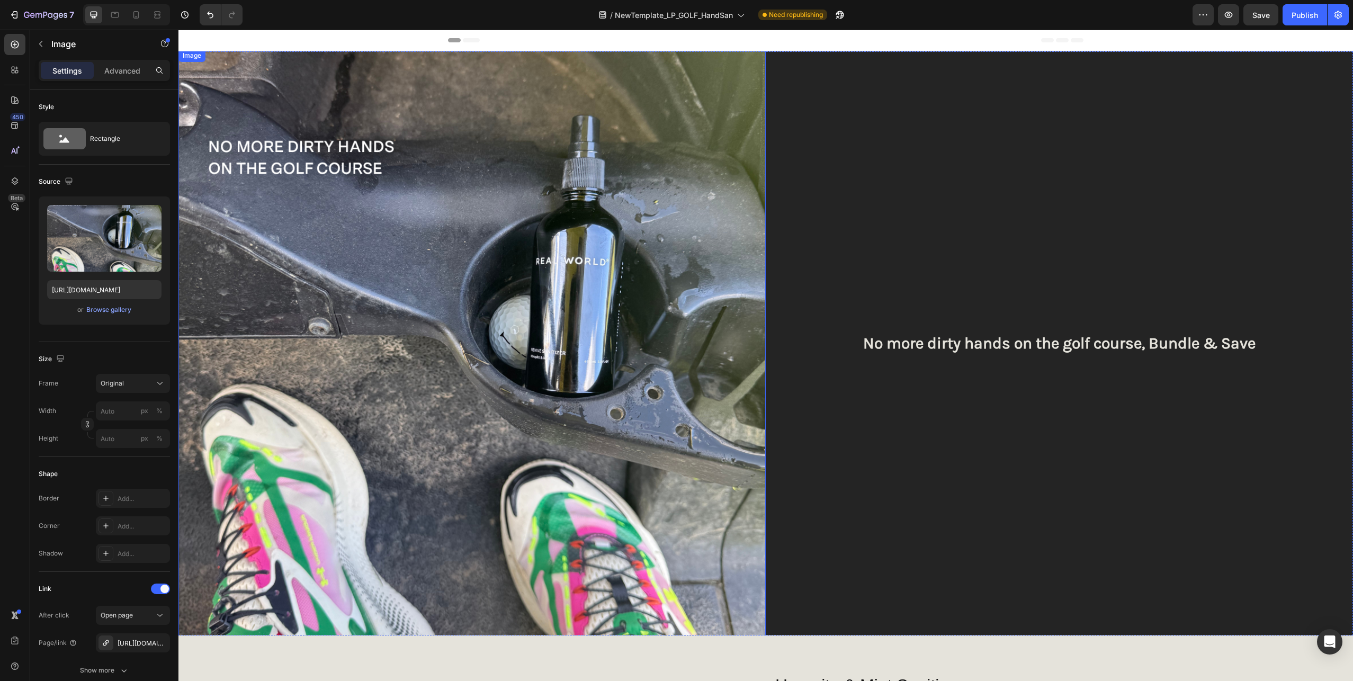
click at [559, 310] on img at bounding box center [471, 342] width 587 height 587
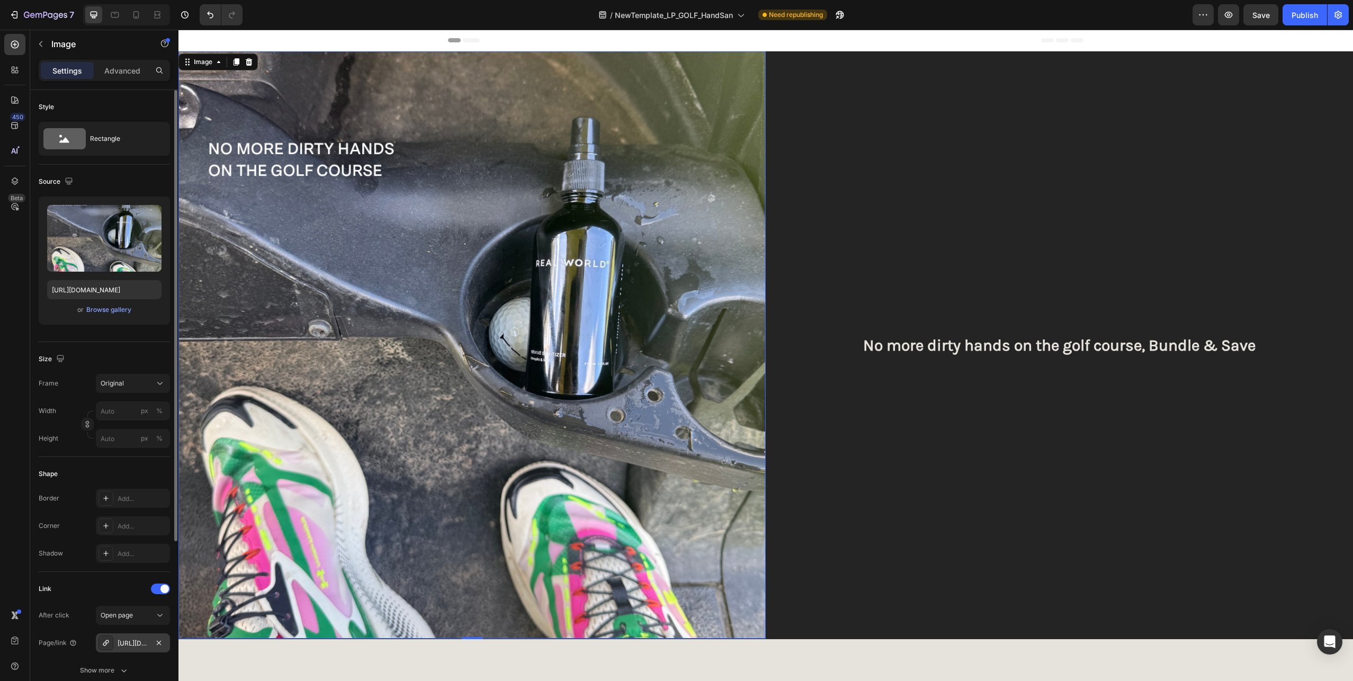
click at [137, 646] on div "[URL][DOMAIN_NAME]" at bounding box center [133, 643] width 31 height 10
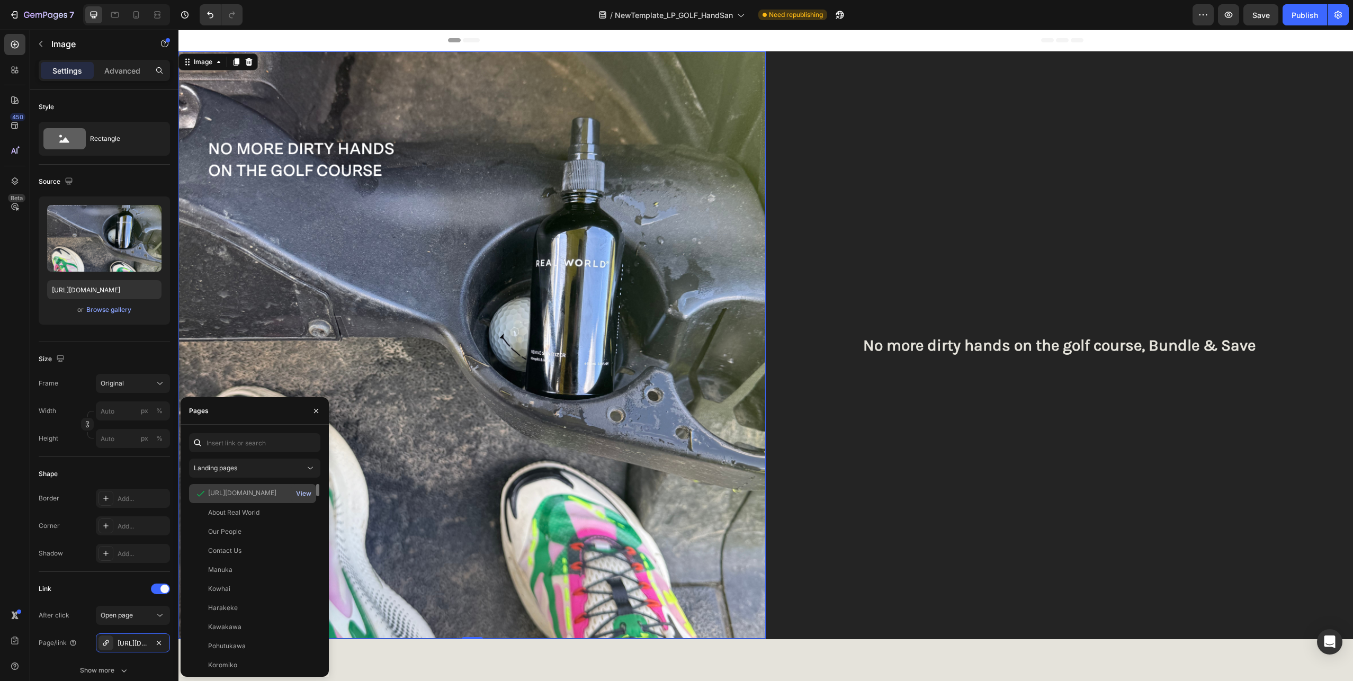
click at [310, 493] on div "View" at bounding box center [303, 494] width 15 height 10
click at [159, 642] on icon "button" at bounding box center [159, 642] width 4 height 4
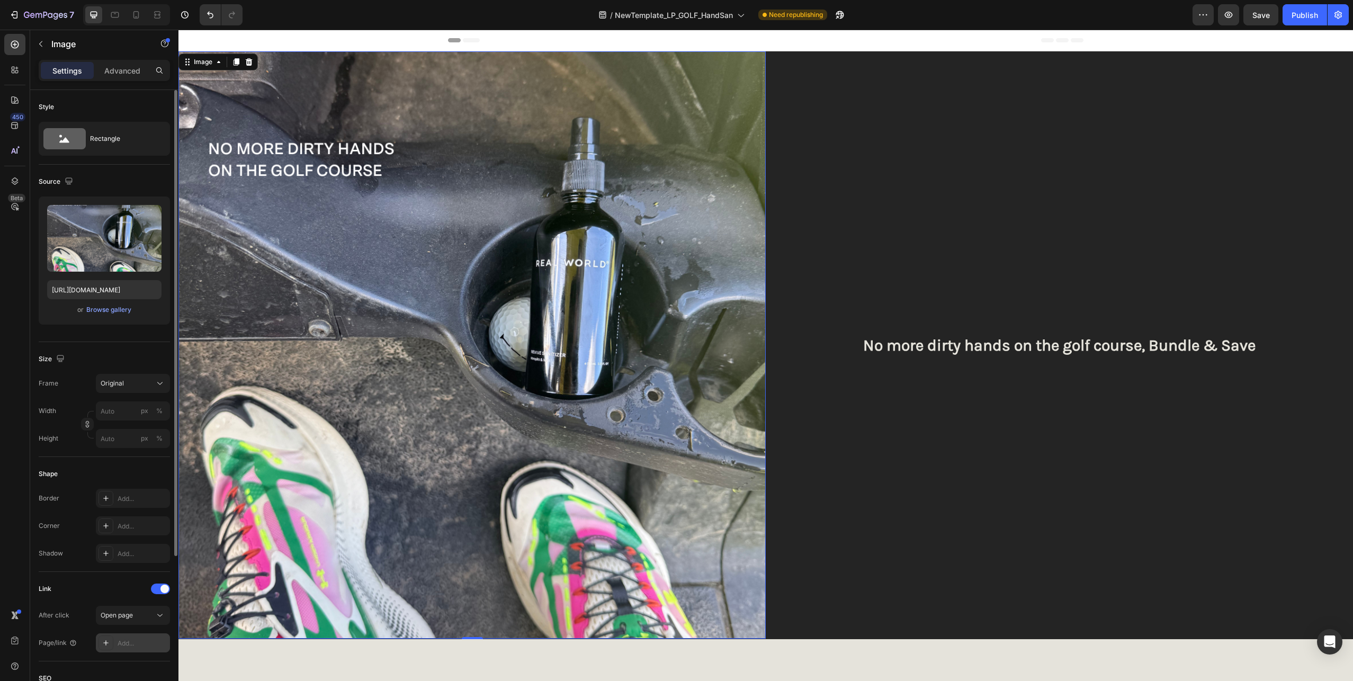
click at [129, 641] on div "Add..." at bounding box center [143, 643] width 50 height 10
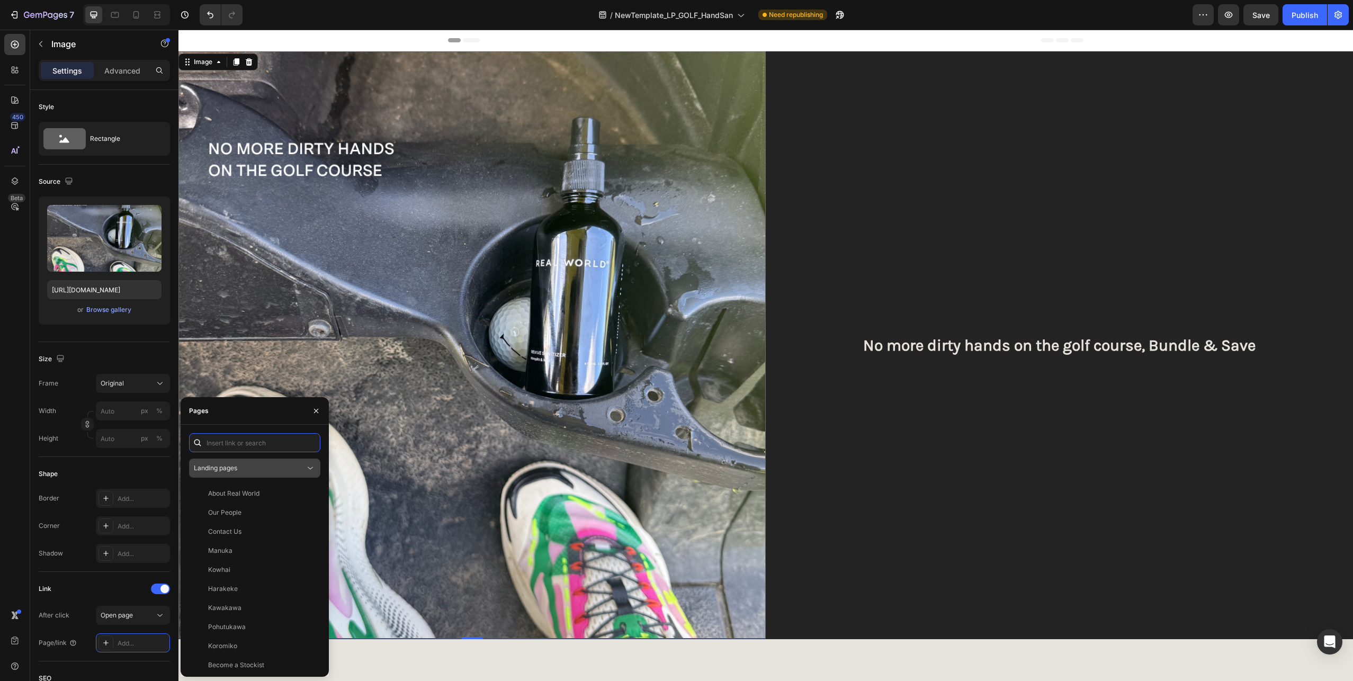
paste input "[URL][DOMAIN_NAME]"
type input "[URL][DOMAIN_NAME]"
click at [251, 464] on div "[URL][DOMAIN_NAME]" at bounding box center [242, 468] width 68 height 10
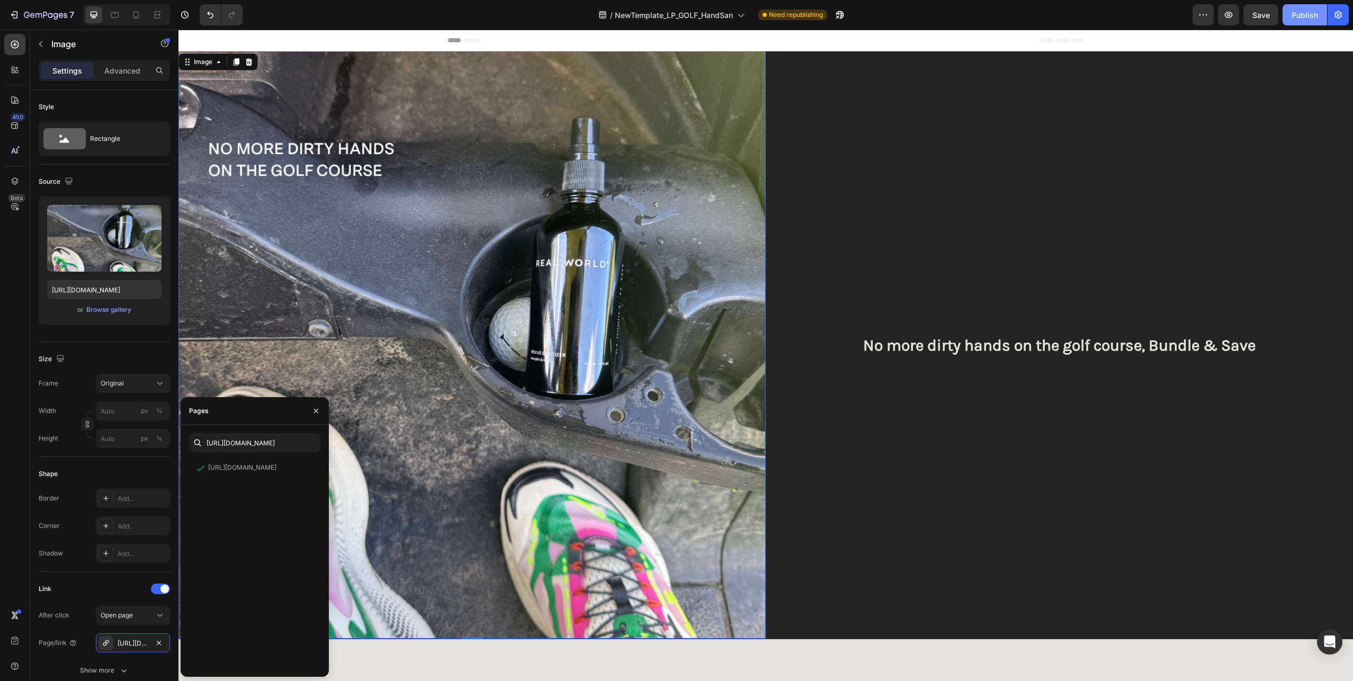
click at [1295, 16] on div "Publish" at bounding box center [1304, 15] width 26 height 11
